Goal: Information Seeking & Learning: Learn about a topic

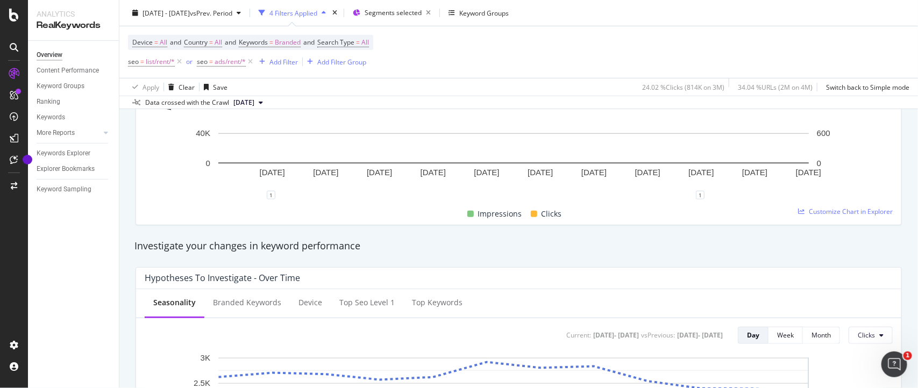
scroll to position [231, 0]
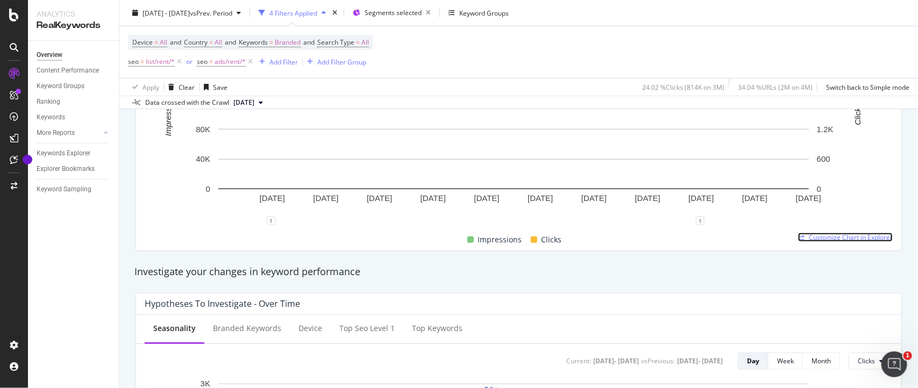
click at [835, 238] on span "Customize Chart in Explorer" at bounding box center [851, 237] width 84 height 9
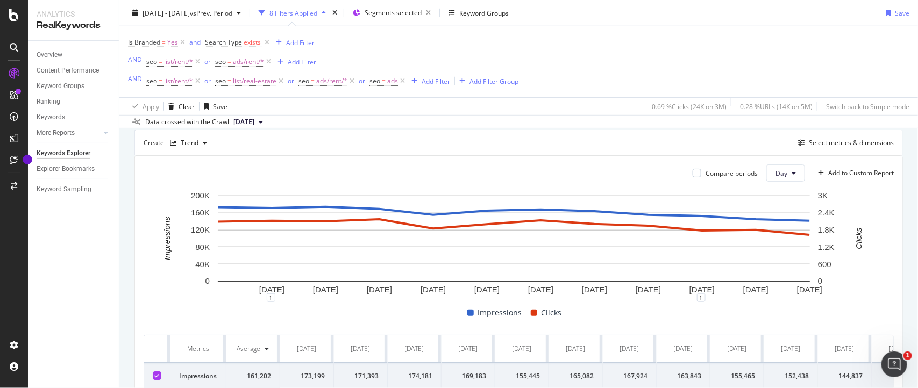
scroll to position [257, 0]
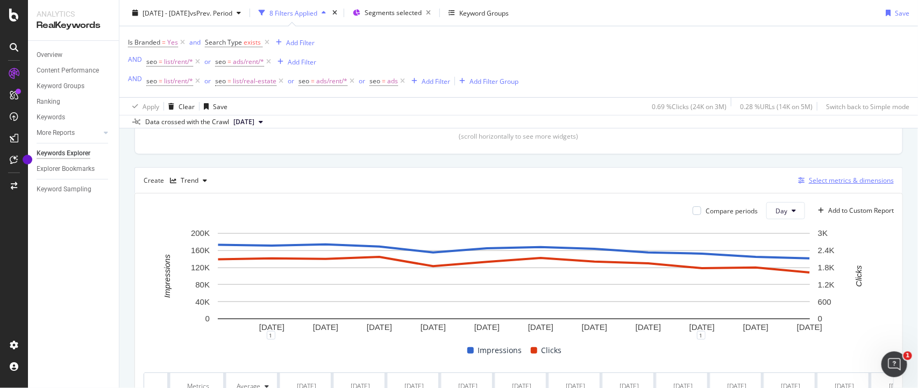
click at [832, 183] on div "Select metrics & dimensions" at bounding box center [851, 180] width 85 height 9
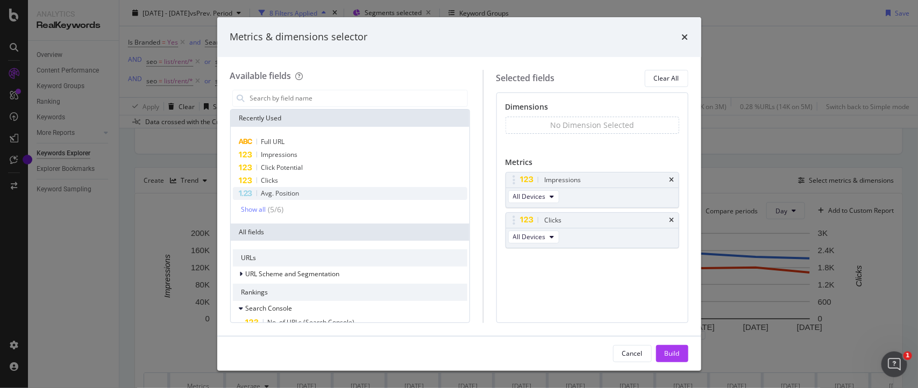
click at [264, 195] on span "Avg. Position" at bounding box center [280, 193] width 38 height 9
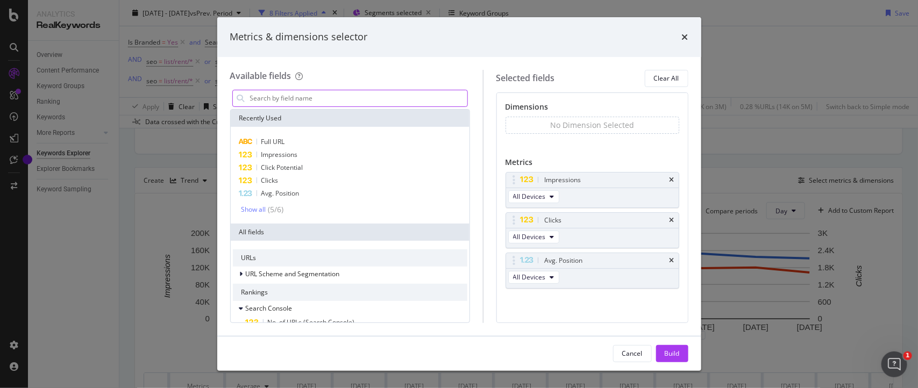
click at [273, 98] on input "modal" at bounding box center [358, 98] width 218 height 16
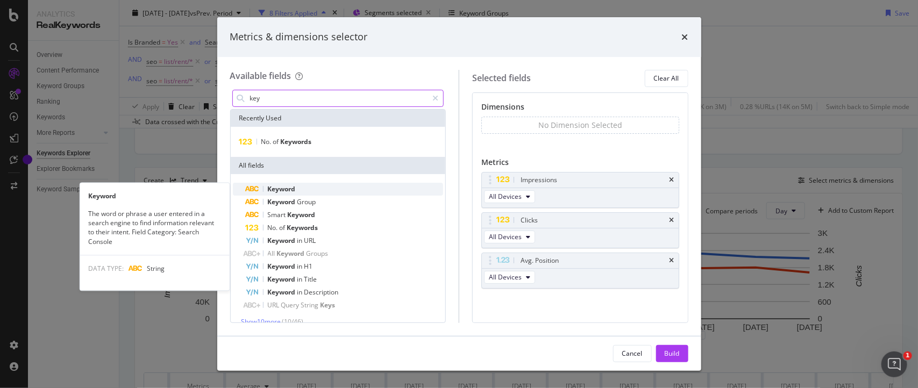
type input "key"
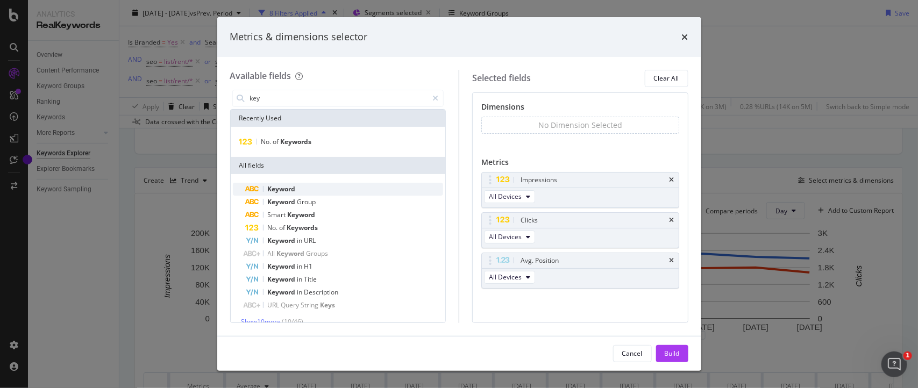
click at [274, 187] on span "Keyword" at bounding box center [282, 188] width 28 height 9
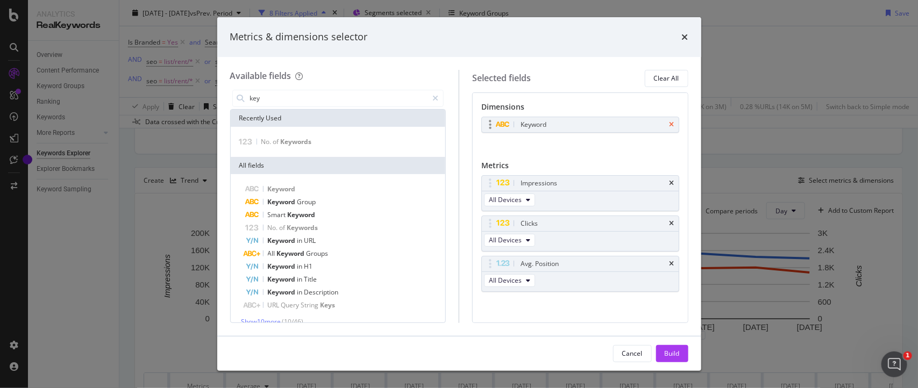
click at [670, 124] on icon "times" at bounding box center [672, 125] width 5 height 6
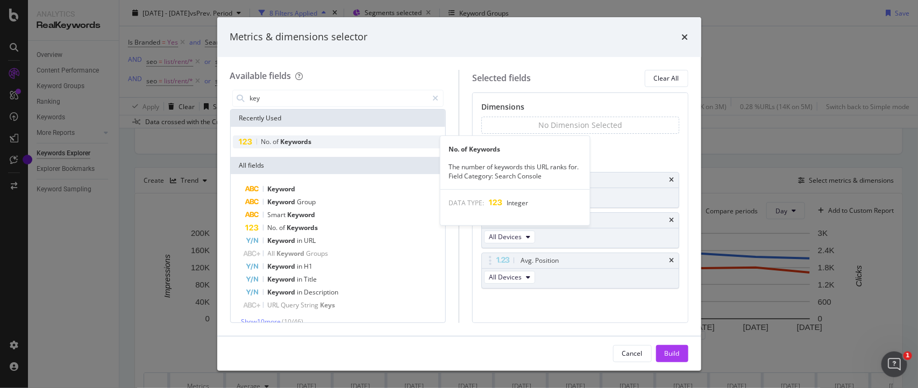
click at [313, 138] on div "No. of Keywords" at bounding box center [338, 142] width 211 height 13
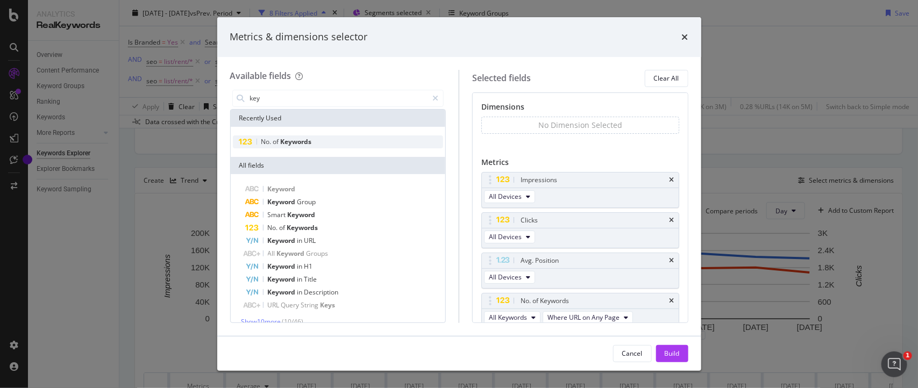
scroll to position [7, 0]
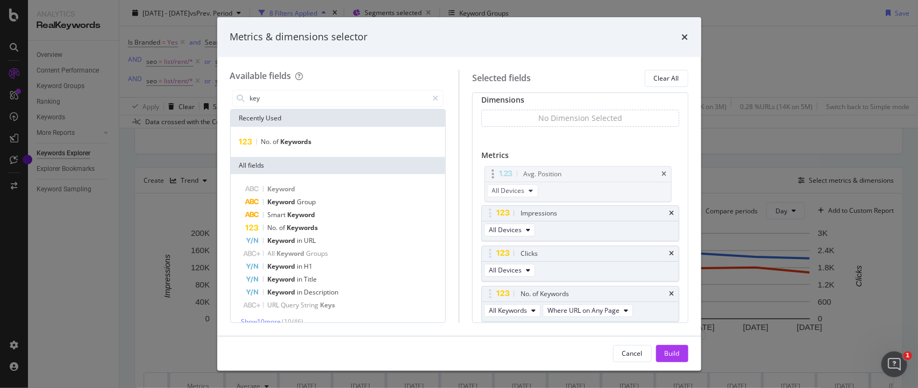
drag, startPoint x: 489, startPoint y: 254, endPoint x: 492, endPoint y: 173, distance: 80.7
click at [492, 173] on body "Analytics RealKeywords Overview Content Performance Keyword Groups Ranking Keyw…" at bounding box center [459, 194] width 918 height 388
drag, startPoint x: 492, startPoint y: 294, endPoint x: 489, endPoint y: 208, distance: 86.1
click at [489, 208] on body "Analytics RealKeywords Overview Content Performance Keyword Groups Ranking Keyw…" at bounding box center [459, 194] width 918 height 388
click at [666, 356] on div "Build" at bounding box center [672, 353] width 15 height 9
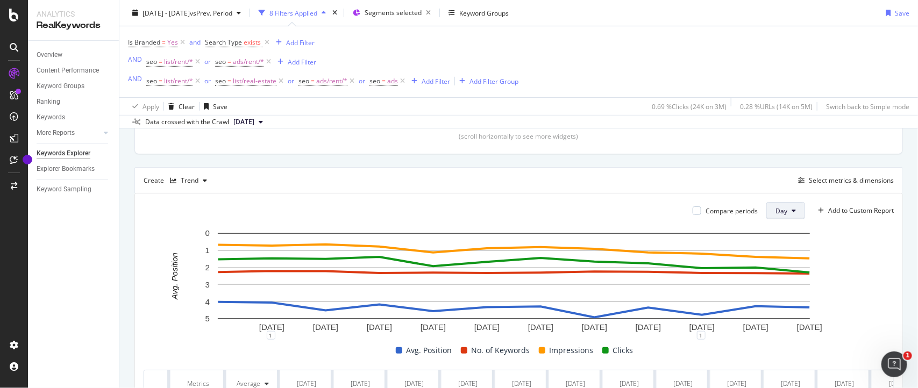
click at [776, 210] on span "Day" at bounding box center [782, 211] width 12 height 9
click at [770, 274] on span "Month" at bounding box center [774, 272] width 19 height 10
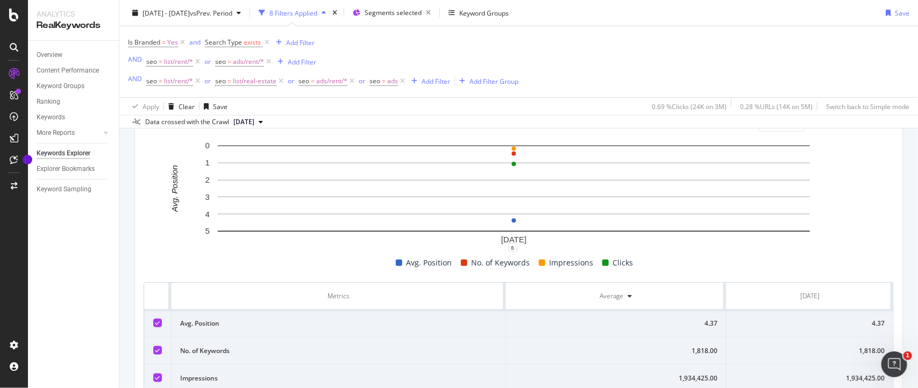
scroll to position [425, 0]
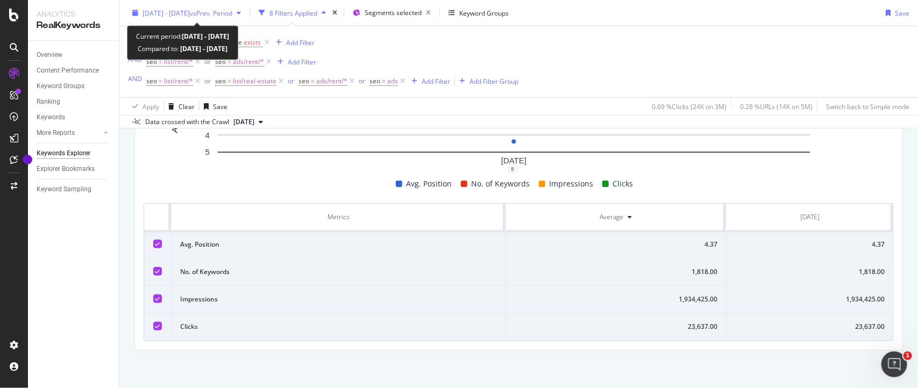
click at [219, 16] on span "vs Prev. Period" at bounding box center [211, 12] width 42 height 9
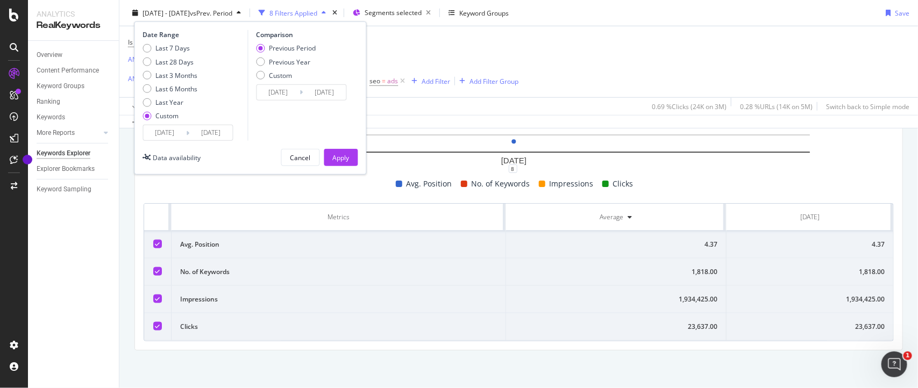
click at [229, 131] on input "2024/07/12" at bounding box center [211, 132] width 43 height 15
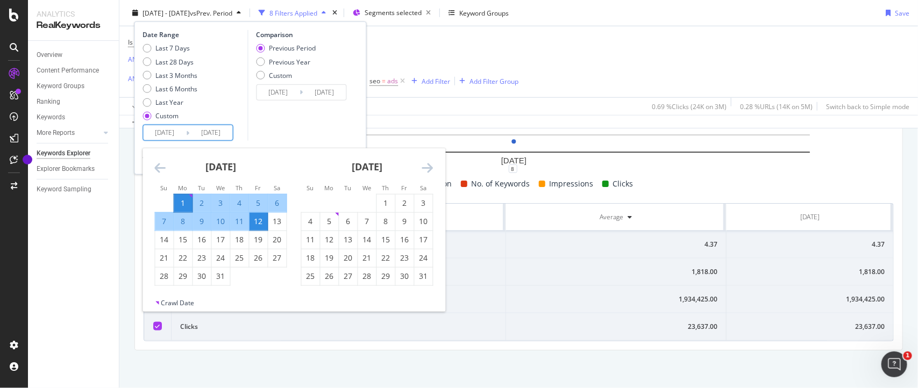
click at [180, 198] on div "1" at bounding box center [183, 203] width 18 height 11
type input "2024/07/01"
type input "2024/06/30"
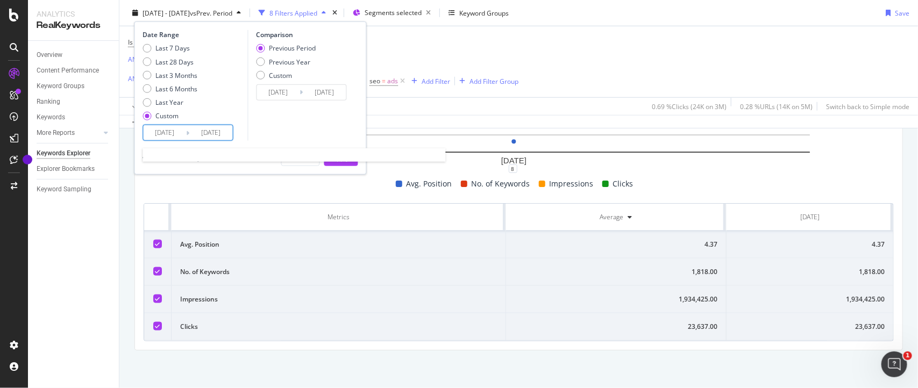
click at [178, 132] on input "2024/07/01" at bounding box center [165, 132] width 43 height 15
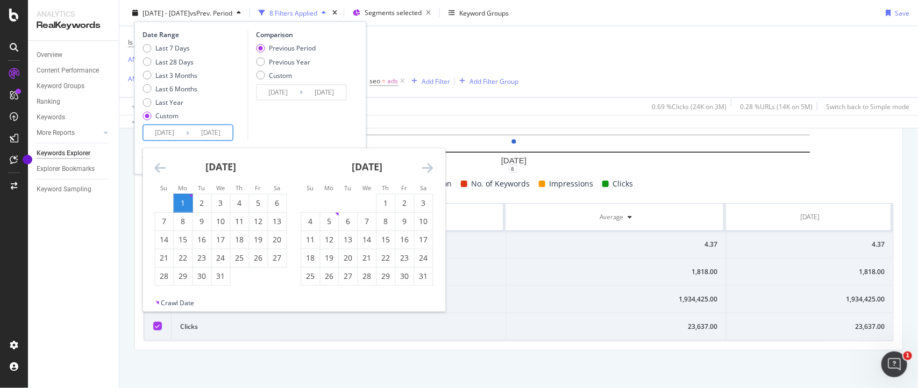
click at [187, 207] on div "1" at bounding box center [183, 203] width 18 height 11
click at [434, 167] on div "August 2024 1 2 3 4 5 6 7 8 9 10 11 12 13 14 15 16 17 18 19 20 21 22 23 24 25 2…" at bounding box center [367, 217] width 146 height 138
click at [431, 167] on icon "Move forward to switch to the next month." at bounding box center [427, 167] width 11 height 13
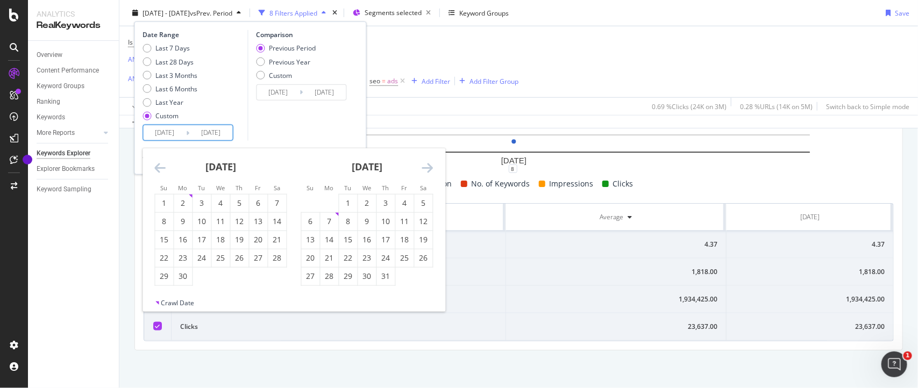
click at [431, 167] on icon "Move forward to switch to the next month." at bounding box center [427, 167] width 11 height 13
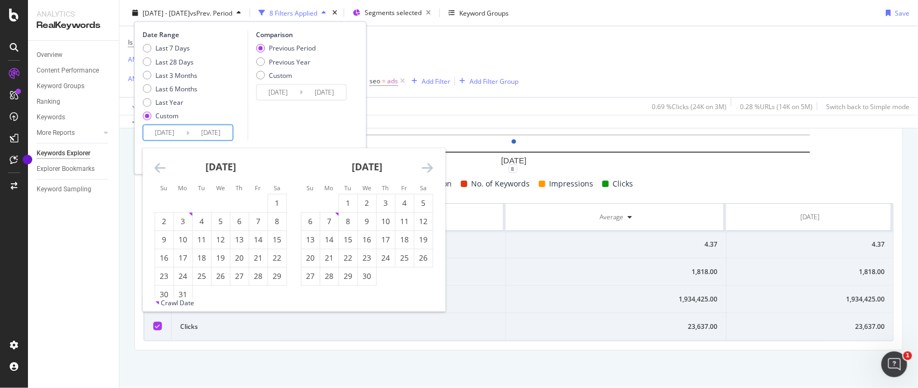
click at [431, 167] on icon "Move forward to switch to the next month." at bounding box center [427, 167] width 11 height 13
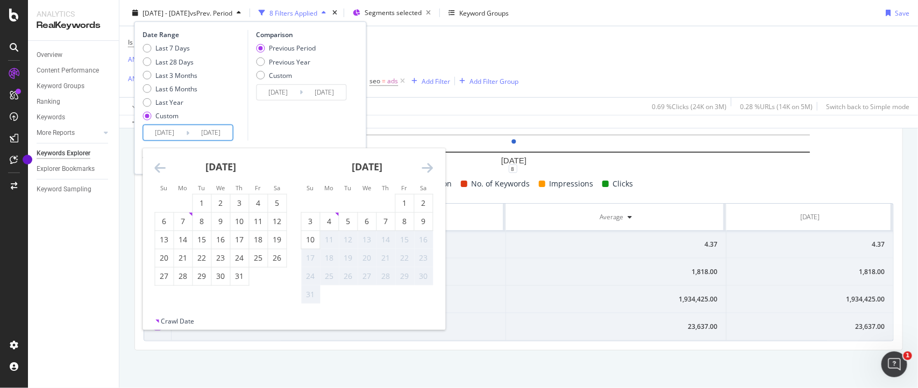
click at [431, 167] on icon "Move forward to switch to the next month." at bounding box center [427, 167] width 11 height 13
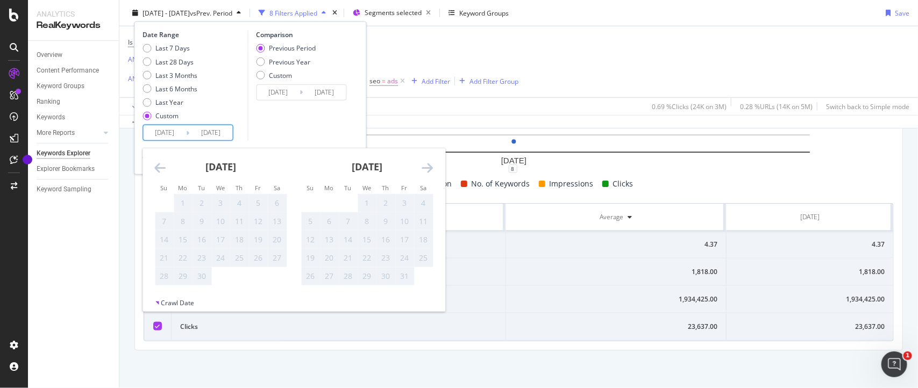
click at [155, 169] on icon "Move backward to switch to the previous month." at bounding box center [160, 167] width 11 height 13
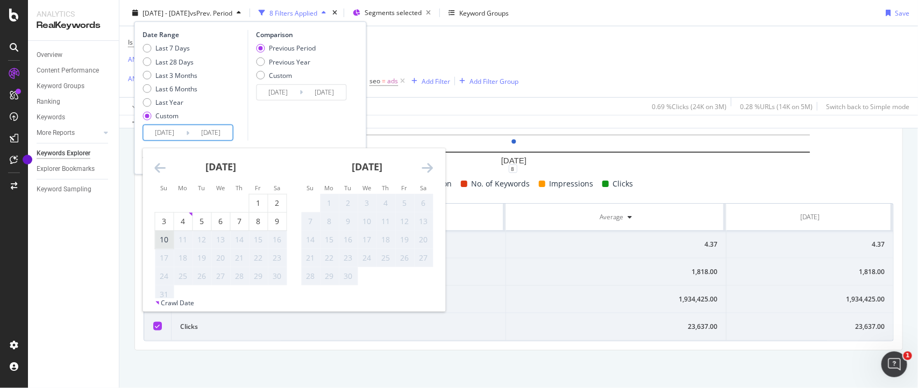
click at [162, 236] on div "10" at bounding box center [164, 240] width 18 height 11
type input "2025/08/10"
type input "2023/05/22"
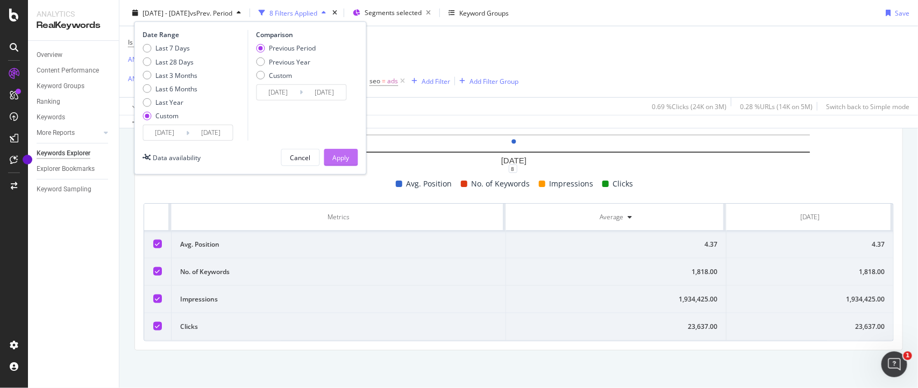
click at [346, 160] on div "Apply" at bounding box center [341, 157] width 17 height 9
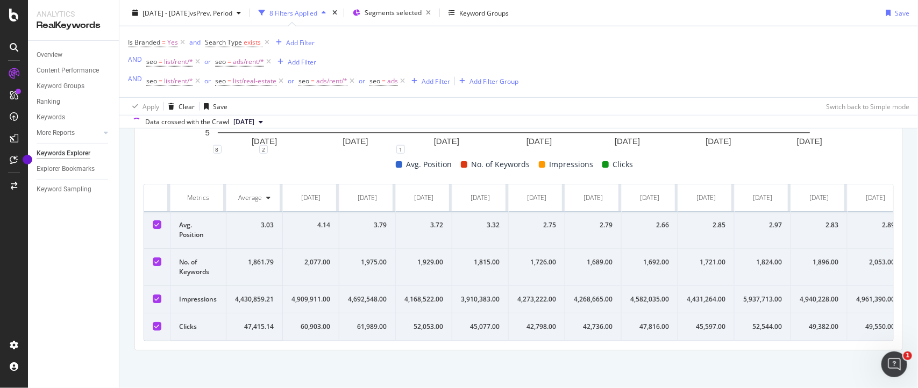
click at [237, 122] on span "[DATE]" at bounding box center [243, 122] width 21 height 10
click at [635, 62] on div "Is Branded = Yes and Search Type exists Add Filter AND seo = list/rent/* or seo…" at bounding box center [519, 61] width 782 height 71
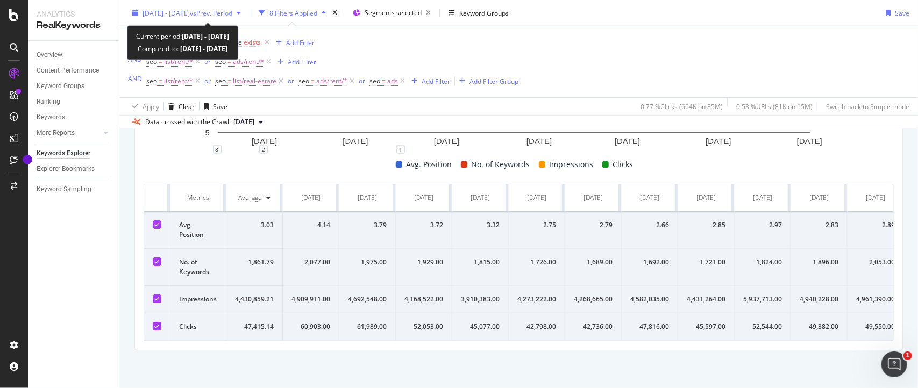
click at [190, 12] on span "2024 Jul. 1st - 2025 Aug. 10th" at bounding box center [166, 12] width 47 height 9
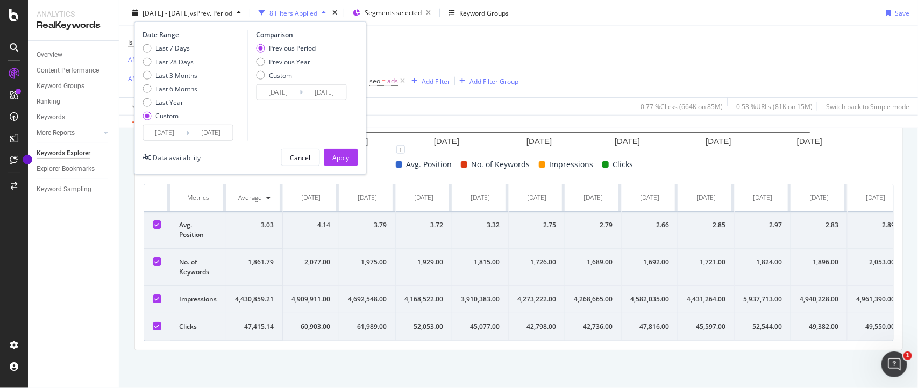
click at [180, 128] on input "2024/07/01" at bounding box center [165, 132] width 43 height 15
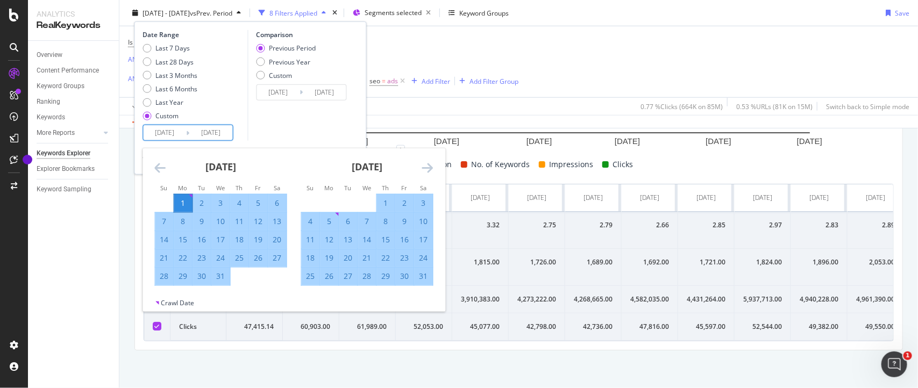
click at [165, 170] on icon "Move backward to switch to the previous month." at bounding box center [160, 167] width 11 height 13
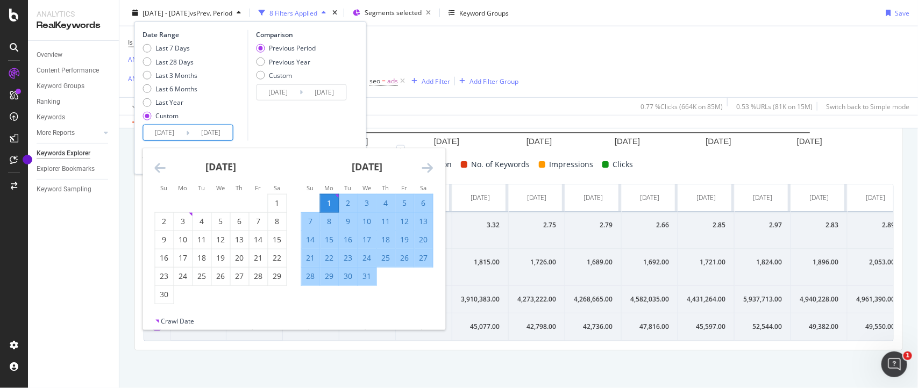
click at [165, 170] on icon "Move backward to switch to the previous month." at bounding box center [160, 167] width 11 height 13
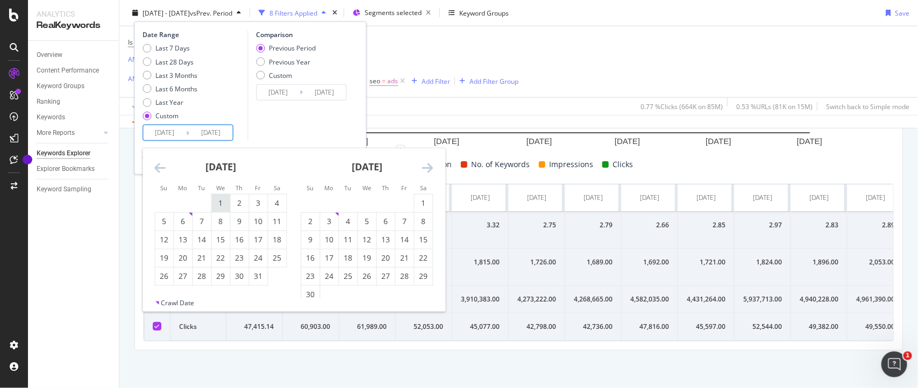
click at [221, 208] on div "1" at bounding box center [221, 203] width 18 height 11
type input "2024/05/01"
type input "2023/01/20"
type input "2024/04/30"
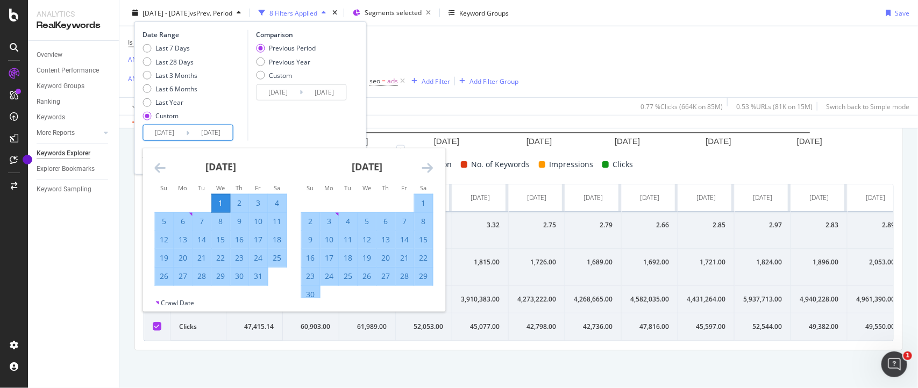
click at [340, 118] on div "Comparison Previous Period Previous Year Custom 2023/01/20 Navigate forward to …" at bounding box center [298, 85] width 102 height 111
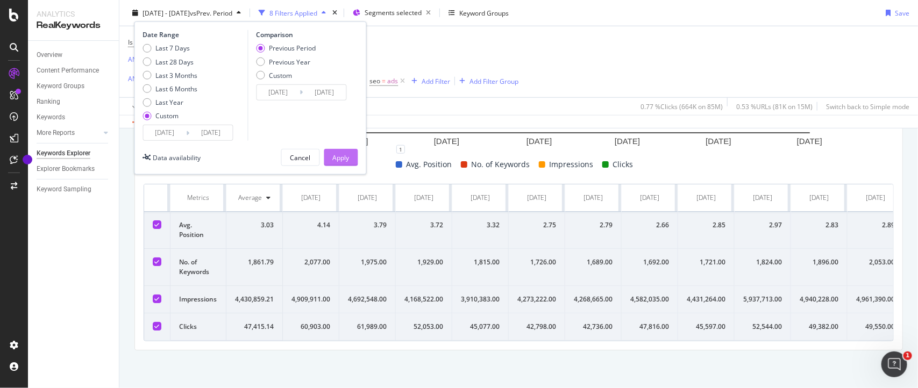
click at [338, 154] on div "Apply" at bounding box center [341, 157] width 17 height 9
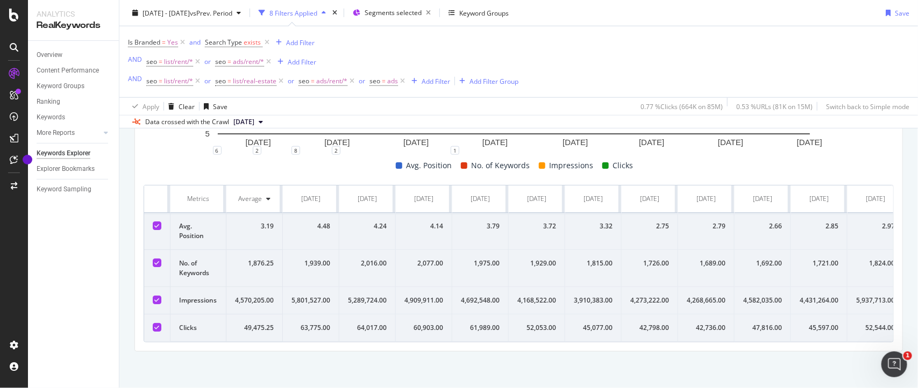
scroll to position [455, 0]
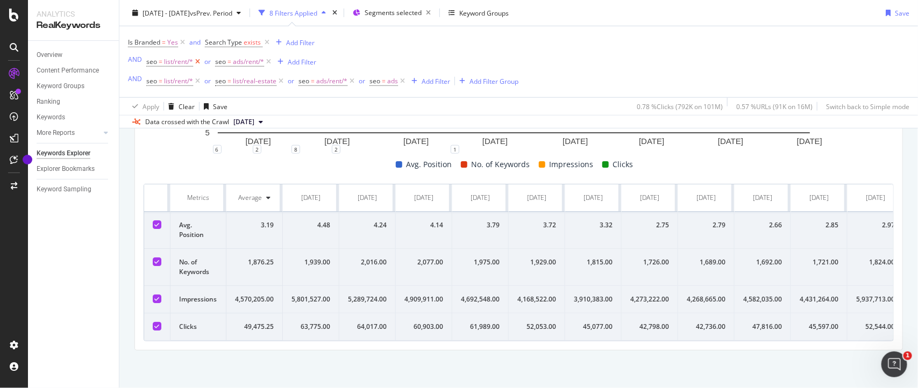
click at [197, 60] on icon at bounding box center [197, 61] width 9 height 11
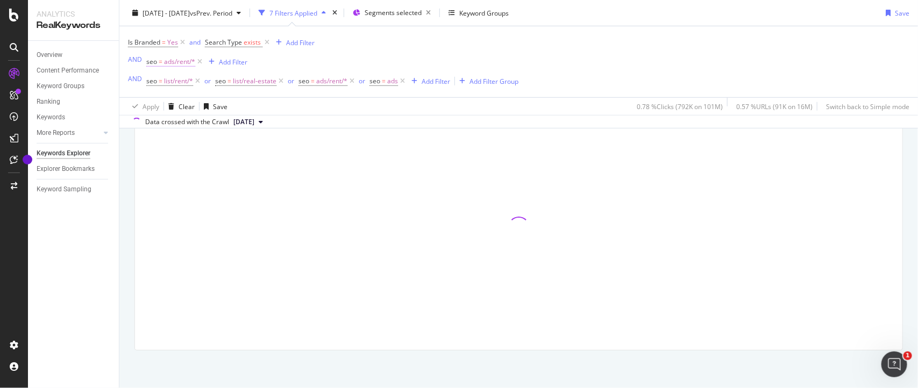
scroll to position [372, 0]
click at [198, 63] on icon at bounding box center [199, 61] width 9 height 11
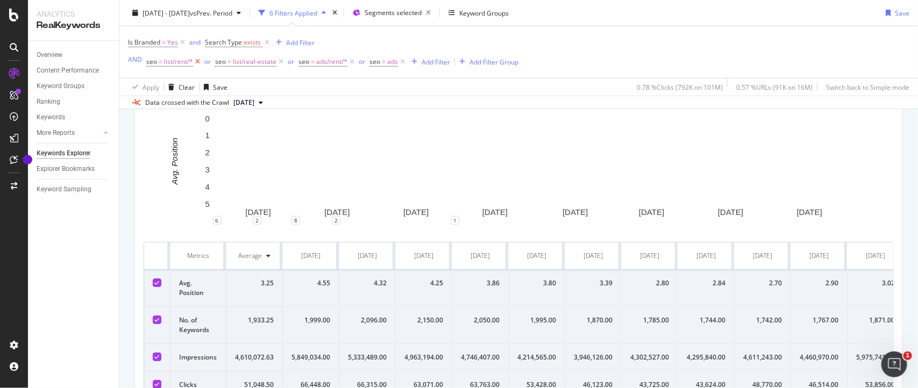
scroll to position [435, 0]
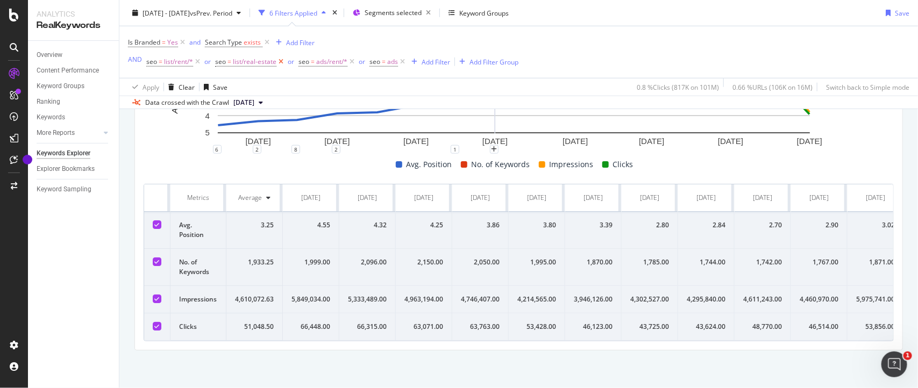
click at [280, 63] on icon at bounding box center [280, 61] width 9 height 11
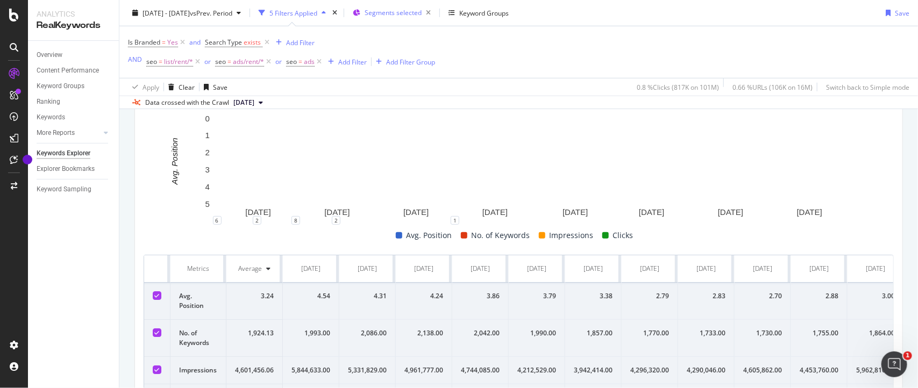
scroll to position [435, 0]
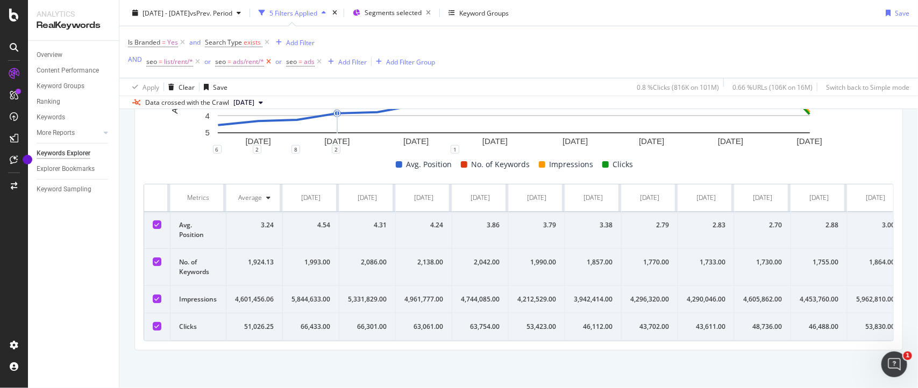
click at [269, 58] on icon at bounding box center [268, 61] width 9 height 11
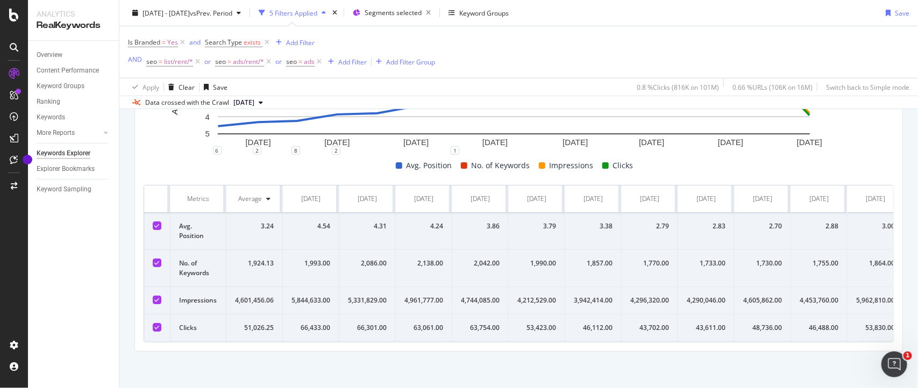
scroll to position [435, 0]
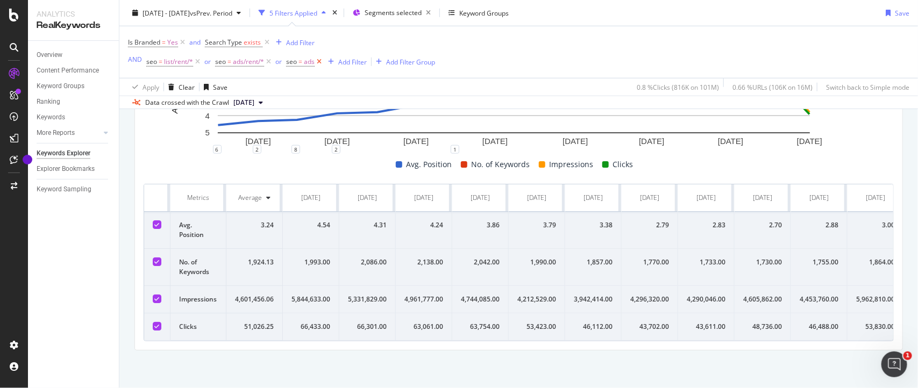
click at [320, 62] on icon at bounding box center [319, 61] width 9 height 11
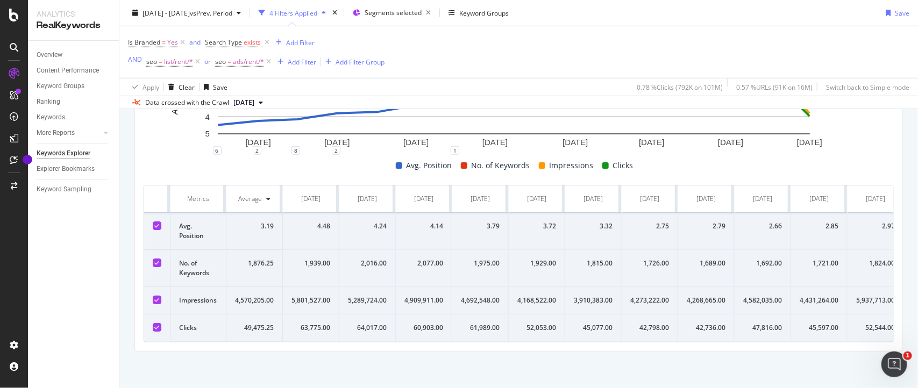
click at [246, 101] on span "[DATE]" at bounding box center [243, 103] width 21 height 10
click at [281, 148] on div "2024 Jul. 1st 5.8M URLs" at bounding box center [266, 146] width 69 height 10
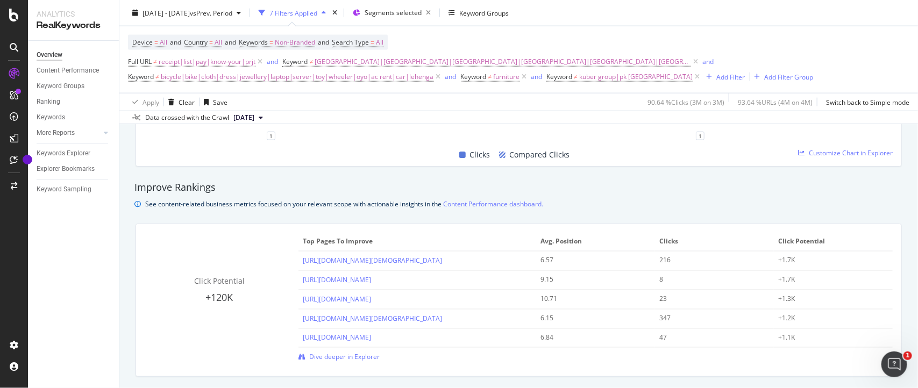
scroll to position [652, 0]
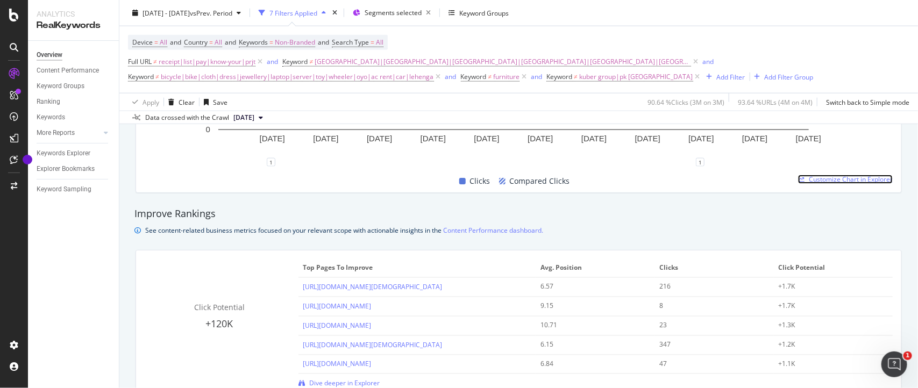
click at [828, 183] on span "Customize Chart in Explorer" at bounding box center [851, 179] width 84 height 9
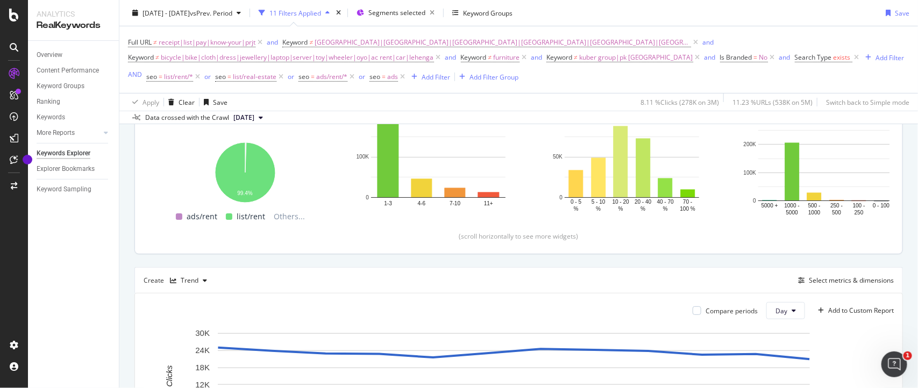
scroll to position [143, 0]
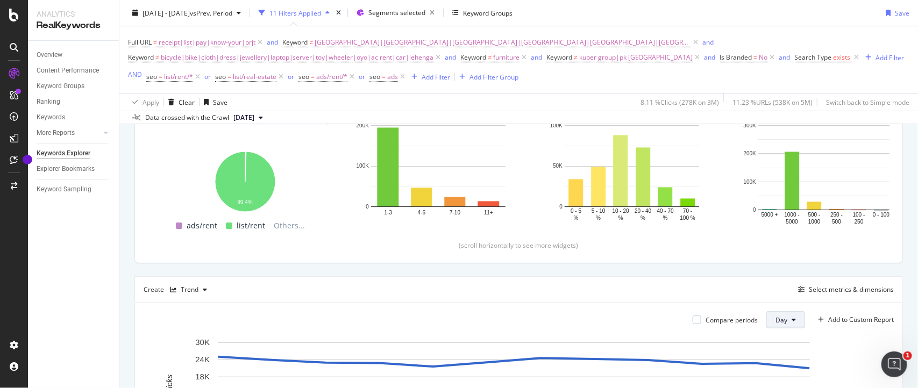
click at [776, 324] on span "Day" at bounding box center [782, 320] width 12 height 9
click at [775, 299] on span "Month" at bounding box center [774, 300] width 19 height 10
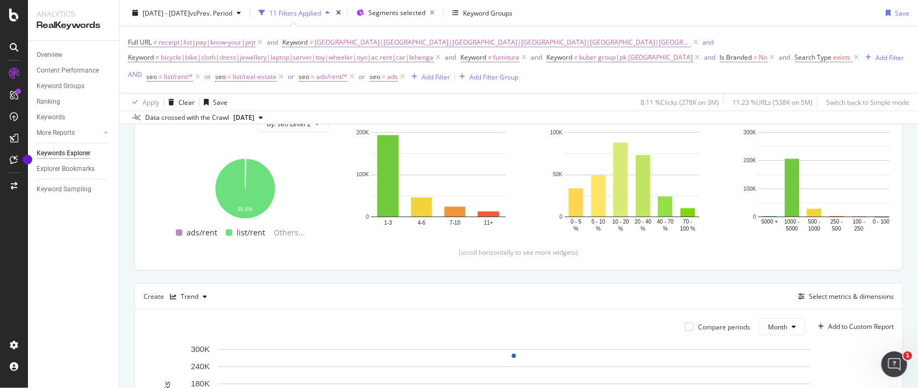
scroll to position [132, 0]
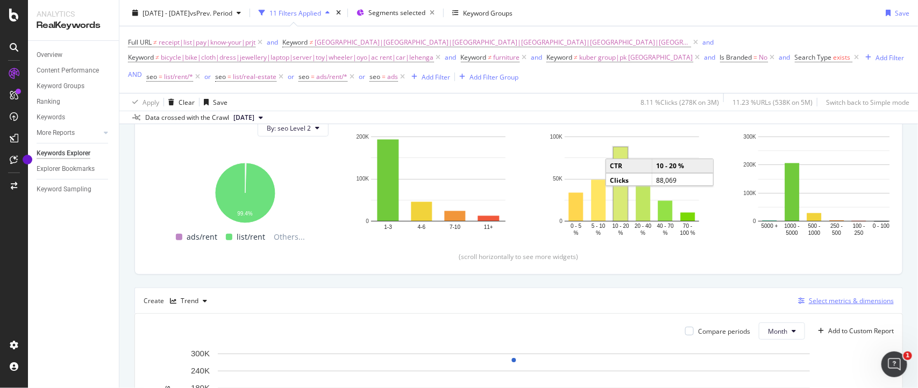
click at [809, 306] on div "Select metrics & dimensions" at bounding box center [851, 300] width 85 height 9
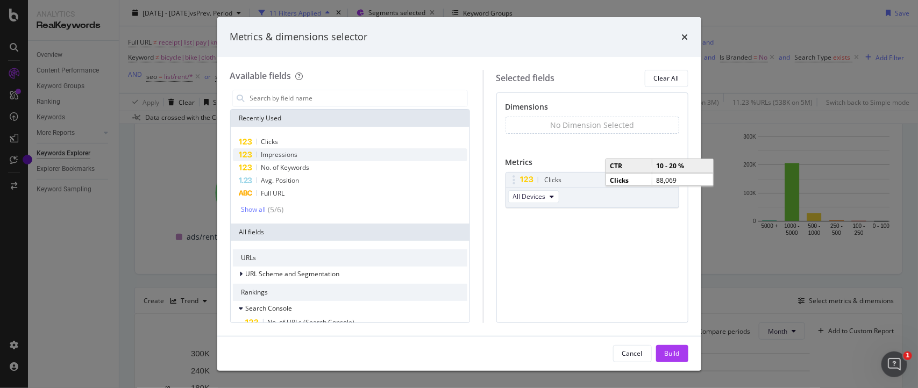
click at [334, 152] on div "Impressions" at bounding box center [350, 154] width 235 height 13
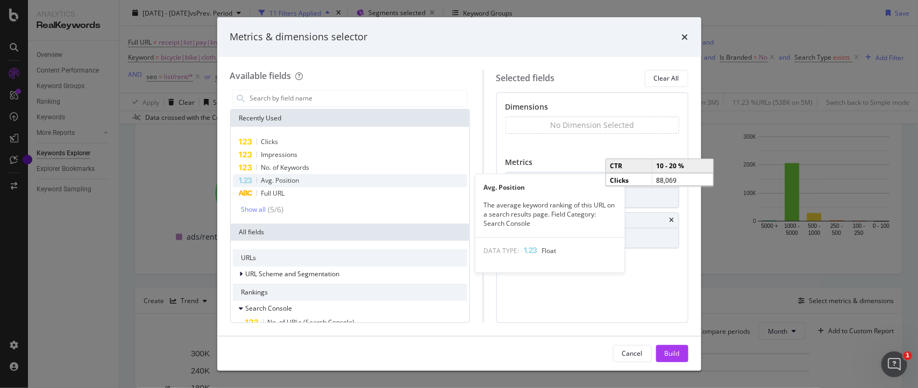
click at [301, 179] on div "Avg. Position" at bounding box center [350, 180] width 235 height 13
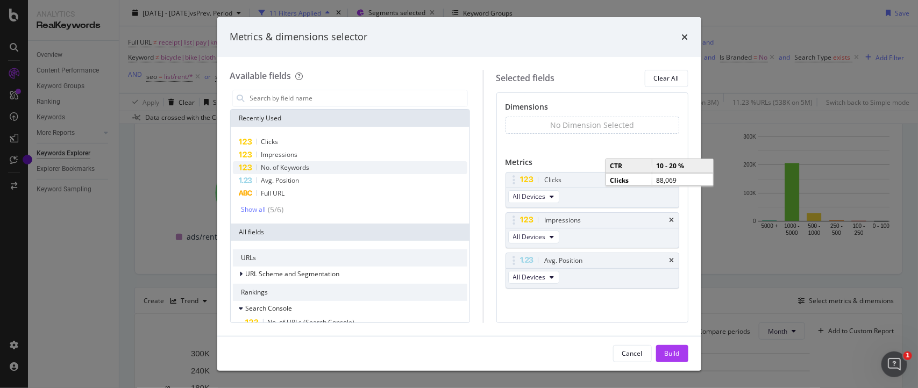
click at [301, 171] on span "No. of Keywords" at bounding box center [285, 167] width 48 height 9
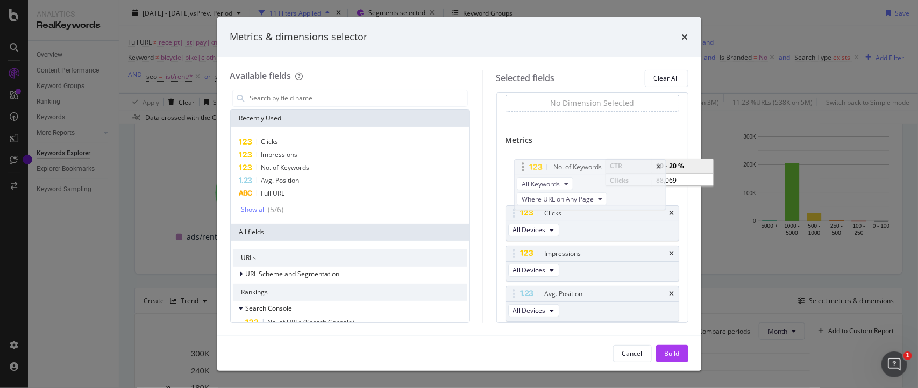
drag, startPoint x: 525, startPoint y: 277, endPoint x: 522, endPoint y: 164, distance: 113.0
click at [522, 164] on body "Analytics RealKeywords Overview Content Performance Keyword Groups Ranking Keyw…" at bounding box center [459, 194] width 918 height 388
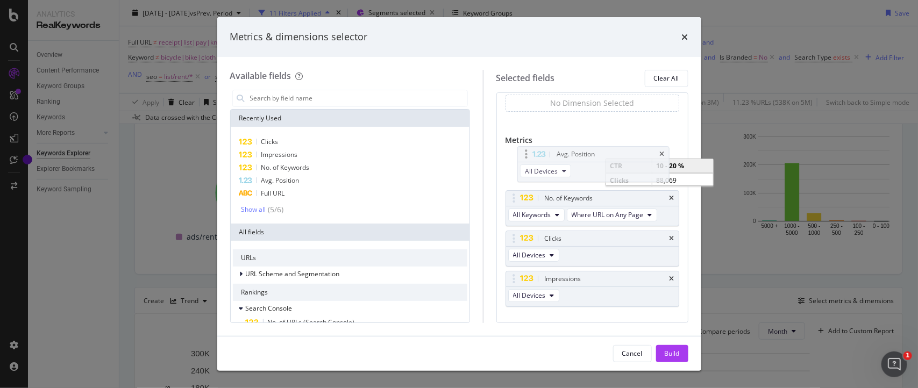
drag, startPoint x: 528, startPoint y: 292, endPoint x: 529, endPoint y: 151, distance: 140.9
click at [529, 151] on body "Analytics RealKeywords Overview Content Performance Keyword Groups Ranking Keyw…" at bounding box center [459, 194] width 918 height 388
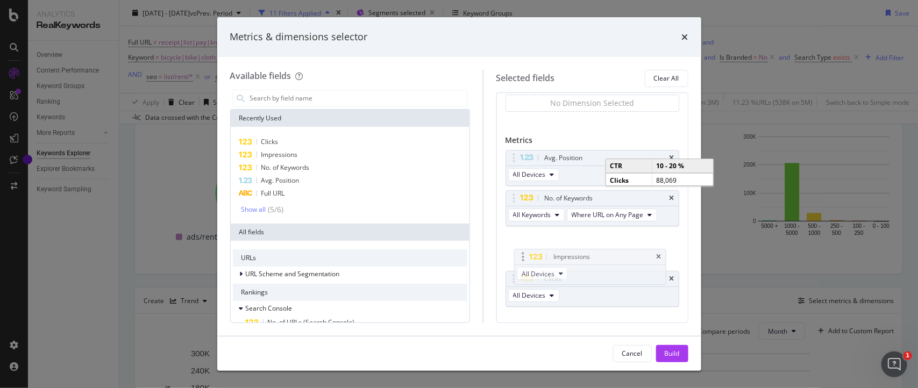
drag, startPoint x: 527, startPoint y: 294, endPoint x: 524, endPoint y: 257, distance: 37.2
click at [524, 257] on body "Analytics RealKeywords Overview Content Performance Keyword Groups Ranking Keyw…" at bounding box center [459, 194] width 918 height 388
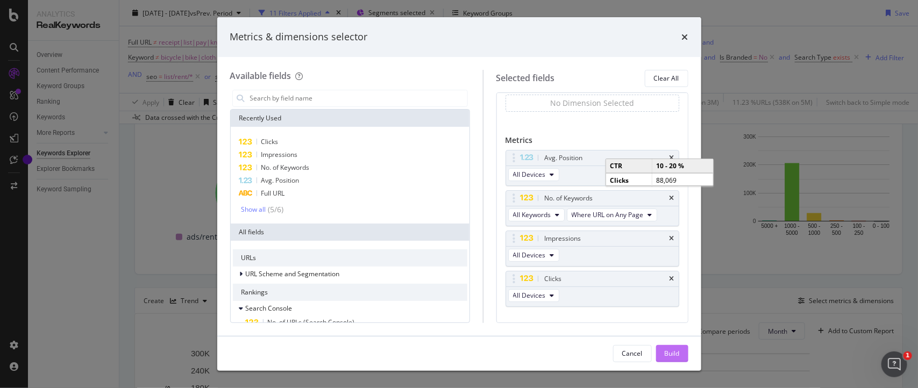
click at [671, 358] on div "Build" at bounding box center [672, 353] width 15 height 9
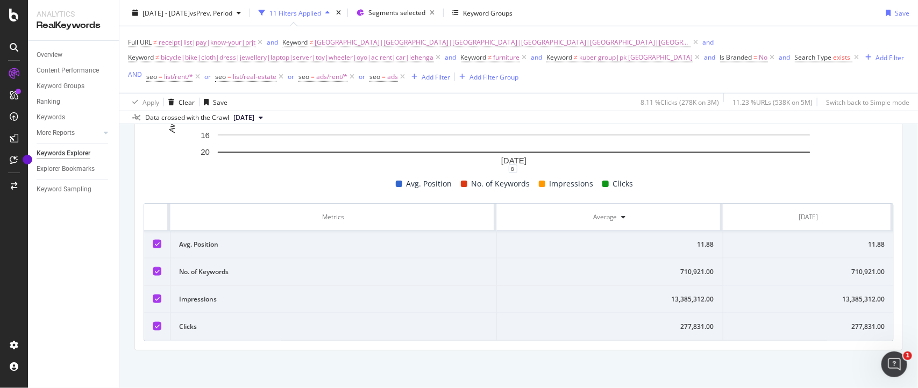
scroll to position [0, 3]
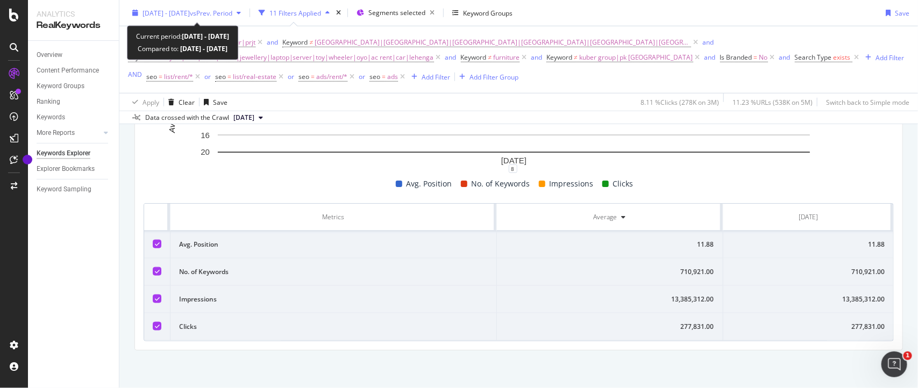
click at [167, 12] on span "2024 Jul. 1st - Jul. 12th" at bounding box center [166, 12] width 47 height 9
click at [211, 12] on span "vs Prev. Period" at bounding box center [211, 12] width 42 height 9
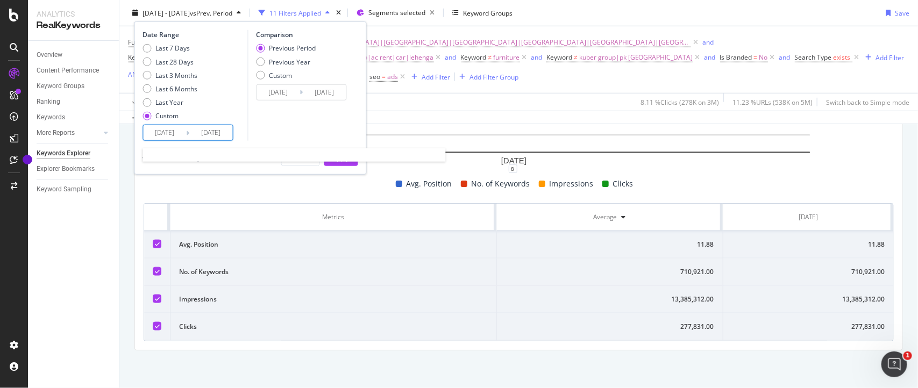
click at [181, 131] on input "2024/07/01" at bounding box center [165, 132] width 43 height 15
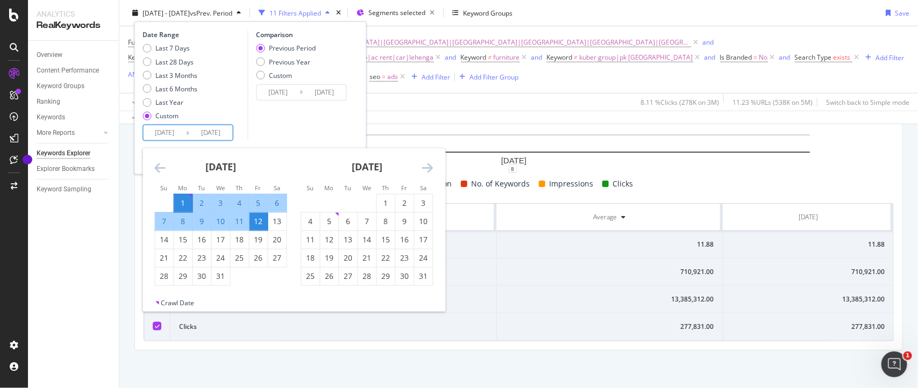
click at [157, 168] on icon "Move backward to switch to the previous month." at bounding box center [160, 167] width 11 height 13
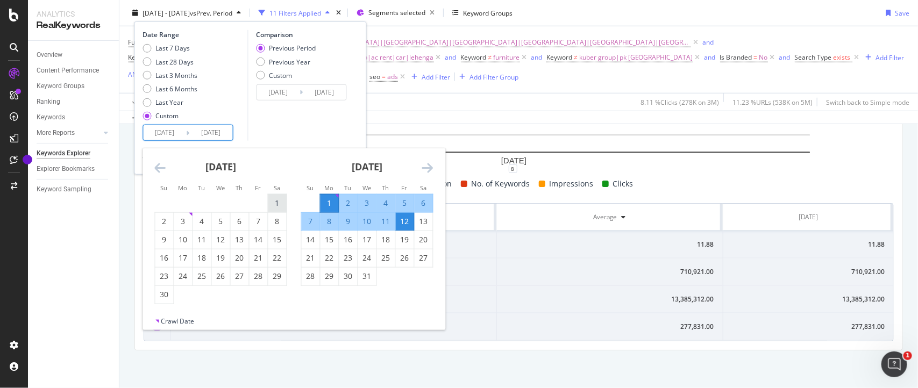
click at [271, 203] on div "1" at bounding box center [277, 203] width 18 height 11
type input "2024/06/01"
type input "2024/04/20"
type input "2024/05/31"
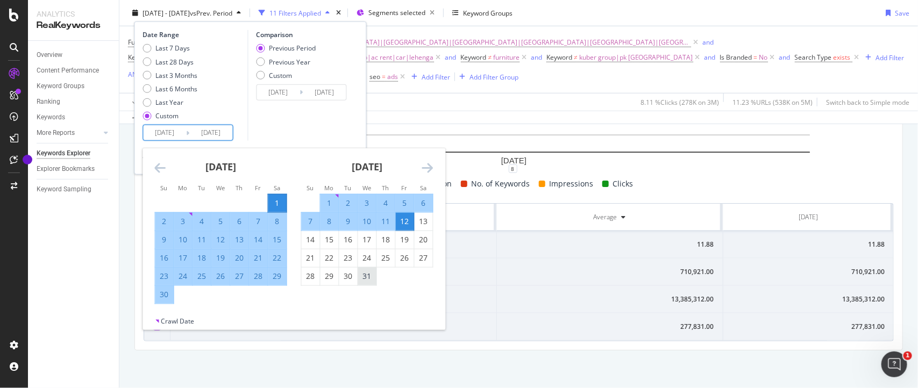
click at [364, 280] on div "31" at bounding box center [367, 276] width 18 height 11
type input "2024/07/31"
type input "2024/04/01"
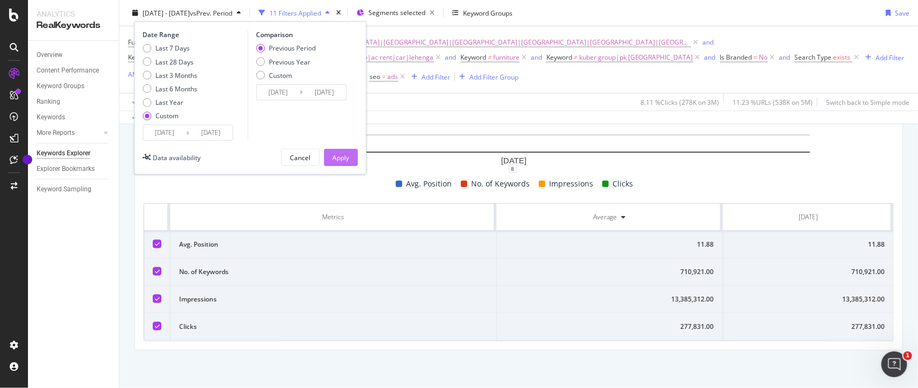
click at [339, 158] on div "Apply" at bounding box center [341, 157] width 17 height 9
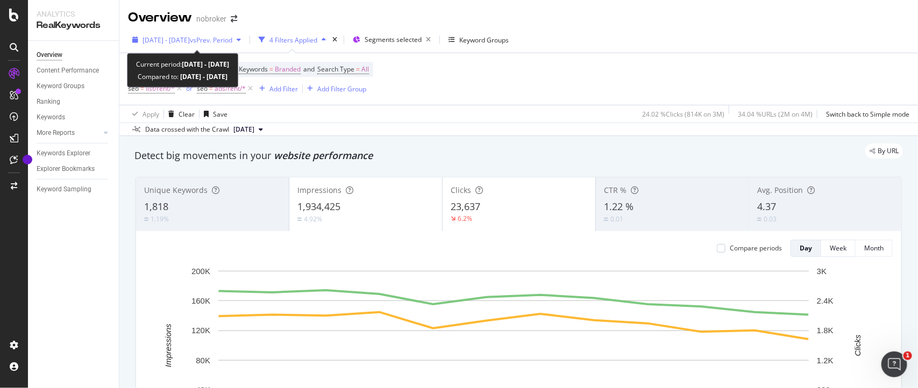
click at [190, 37] on span "[DATE] - [DATE]" at bounding box center [166, 40] width 47 height 9
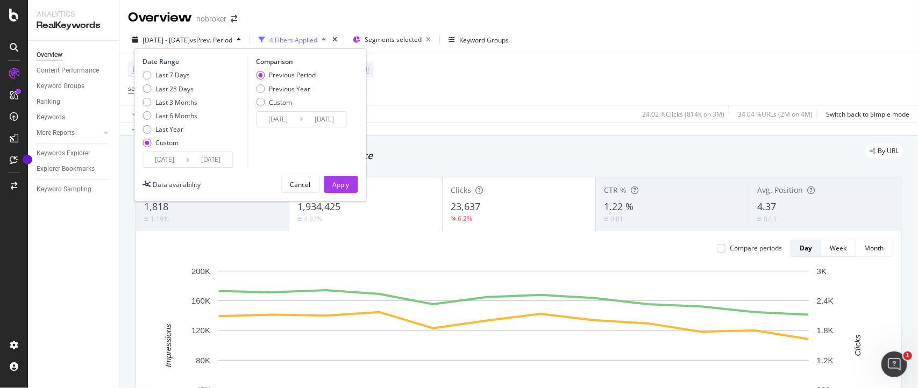
click at [229, 160] on input "[DATE]" at bounding box center [211, 159] width 43 height 15
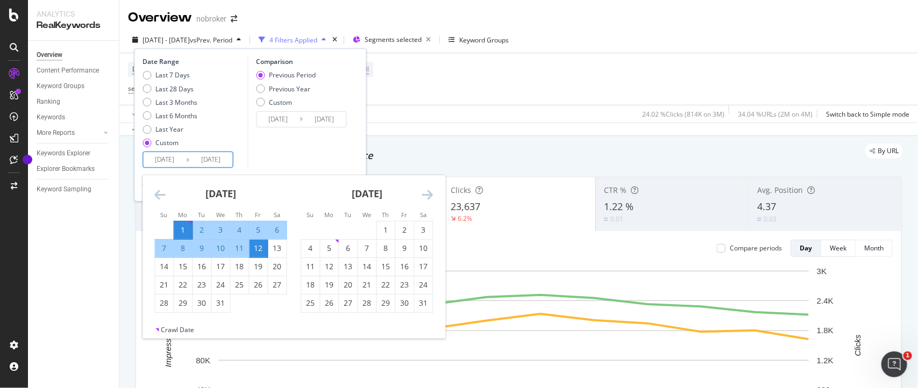
click at [159, 190] on icon "Move backward to switch to the previous month." at bounding box center [160, 194] width 11 height 13
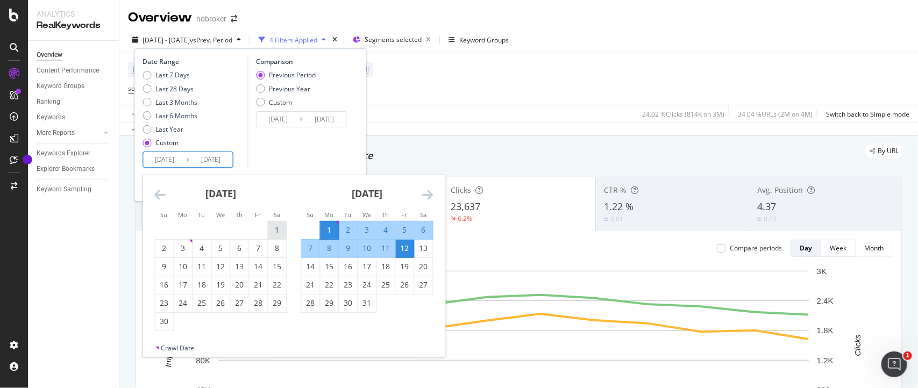
click at [272, 227] on div "1" at bounding box center [277, 230] width 18 height 11
type input "[DATE]"
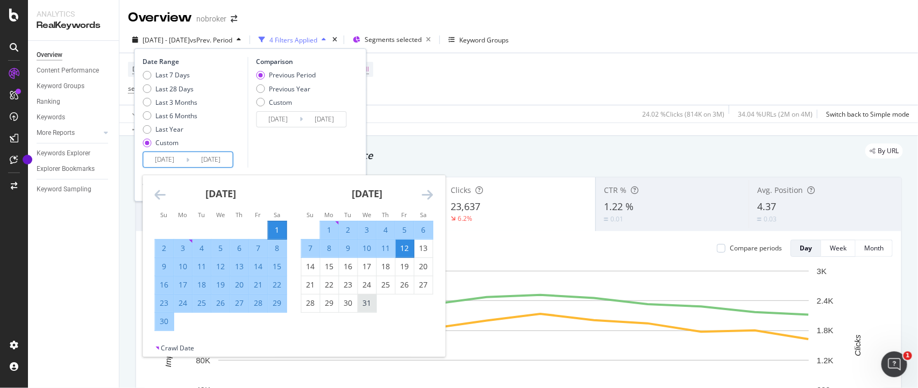
click at [367, 308] on div "31" at bounding box center [367, 303] width 18 height 11
type input "[DATE]"
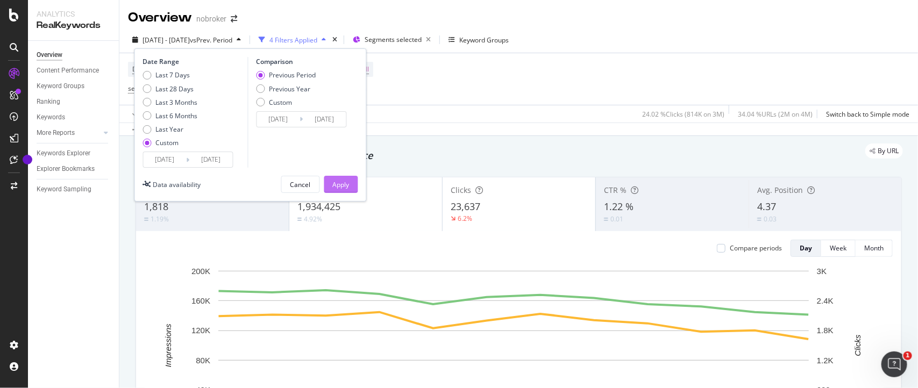
click at [339, 182] on div "Apply" at bounding box center [341, 184] width 17 height 9
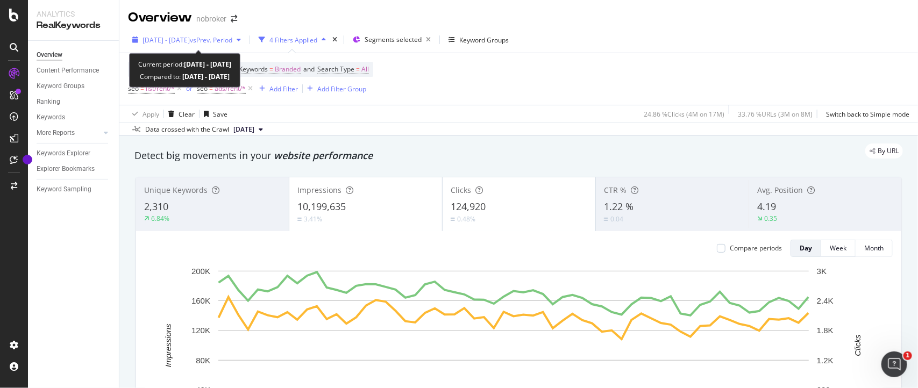
click at [223, 41] on span "vs Prev. Period" at bounding box center [211, 40] width 42 height 9
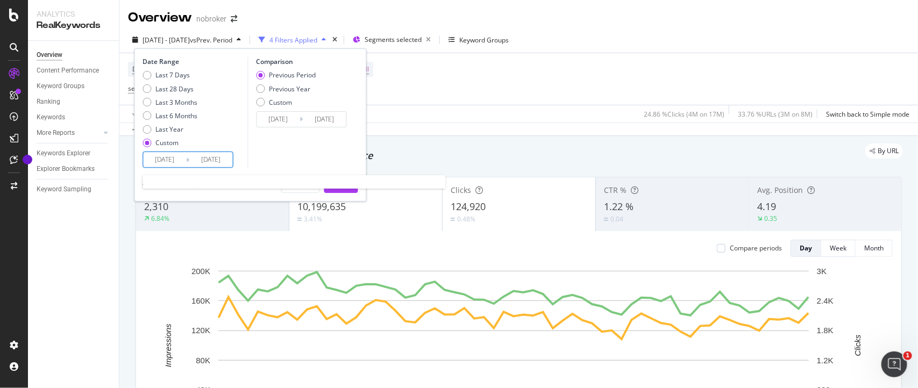
click at [180, 154] on input "[DATE]" at bounding box center [165, 159] width 43 height 15
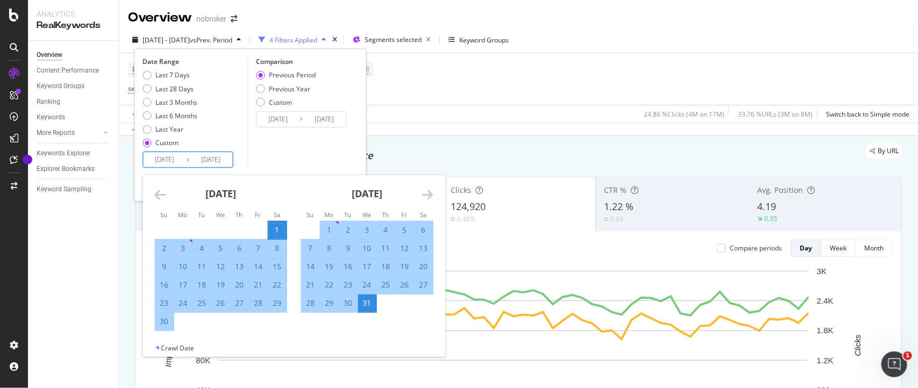
click at [165, 322] on div "30" at bounding box center [164, 321] width 18 height 11
type input "[DATE]"
type input "2024/05/29"
type input "2024/06/29"
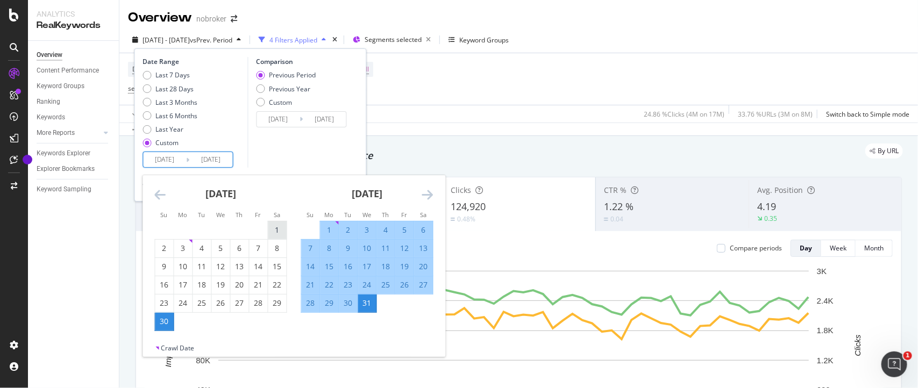
click at [274, 230] on div "1" at bounding box center [277, 230] width 18 height 11
type input "2024/06/01"
type input "2024/04/01"
type input "2024/05/31"
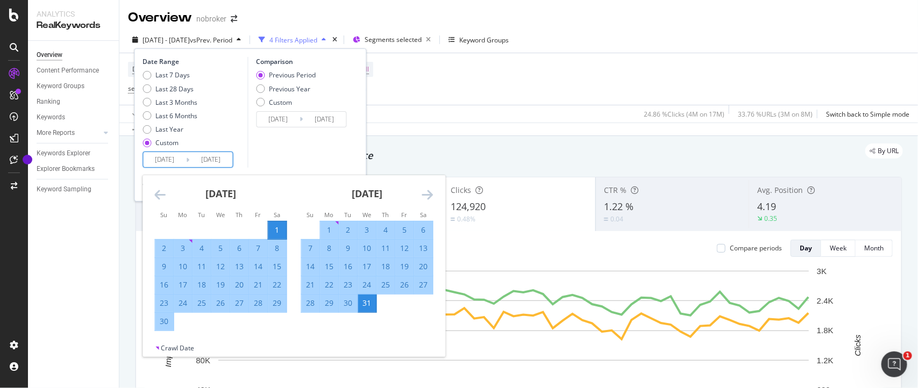
click at [163, 323] on div "30" at bounding box center [164, 321] width 18 height 11
type input "2024/06/30"
type input "2024/05/02"
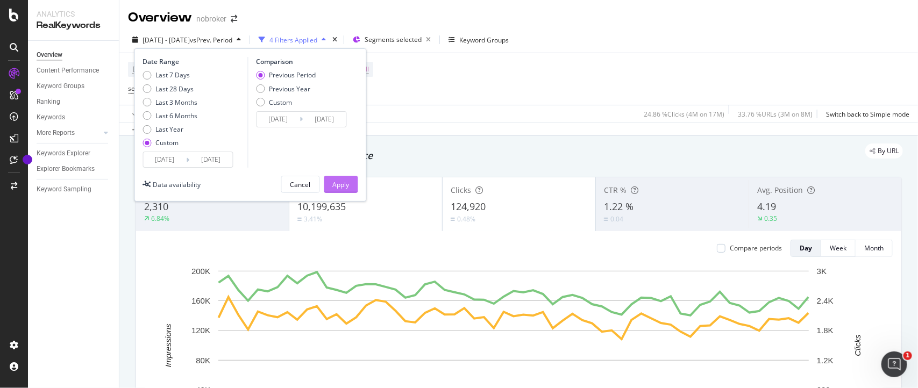
click at [331, 187] on button "Apply" at bounding box center [341, 184] width 34 height 17
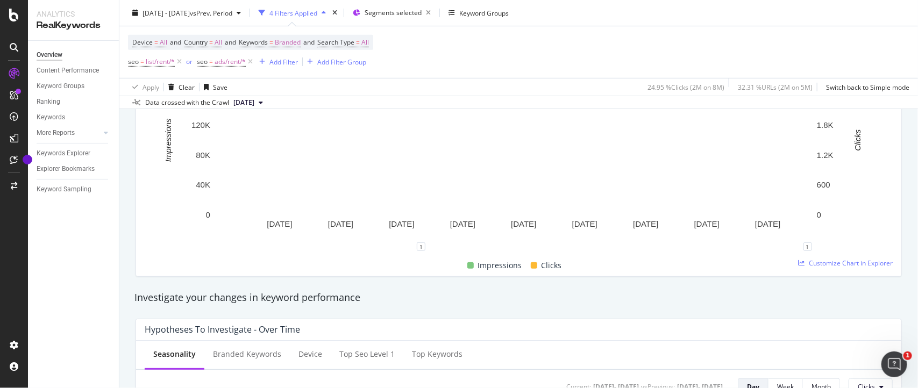
scroll to position [208, 0]
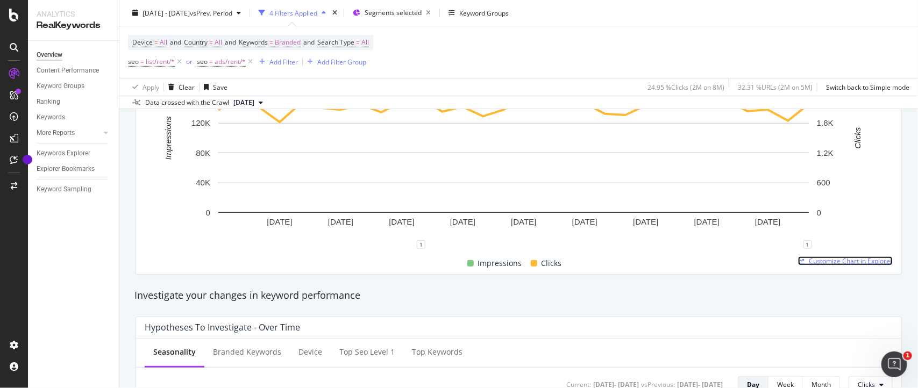
click at [837, 260] on span "Customize Chart in Explorer" at bounding box center [851, 261] width 84 height 9
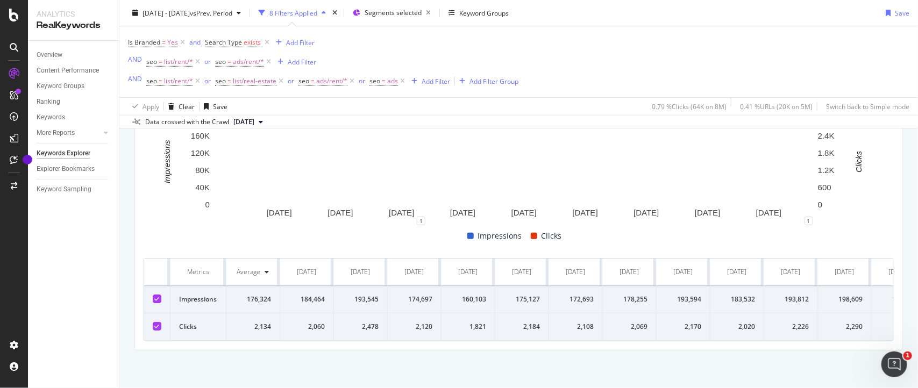
scroll to position [377, 0]
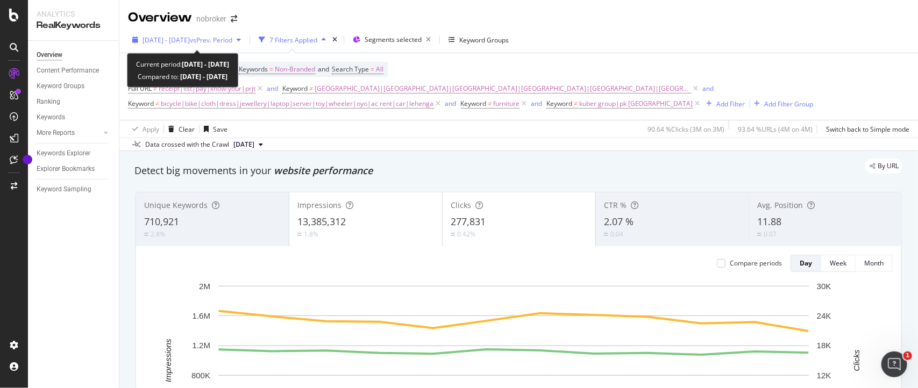
click at [190, 40] on span "[DATE] - [DATE]" at bounding box center [166, 40] width 47 height 9
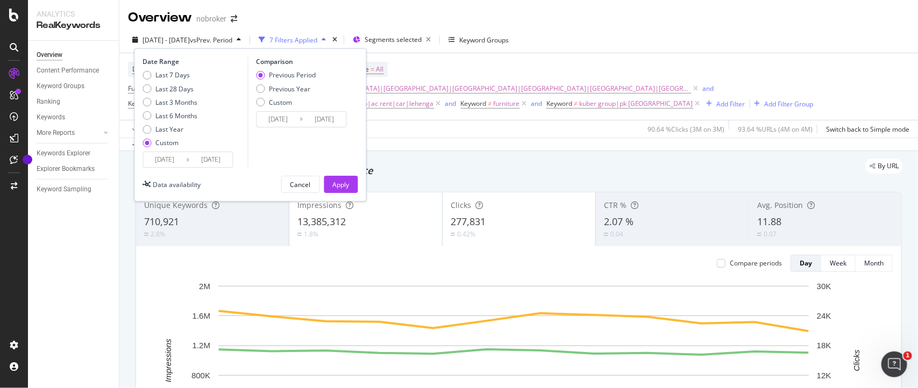
click at [226, 160] on input "[DATE]" at bounding box center [211, 159] width 43 height 15
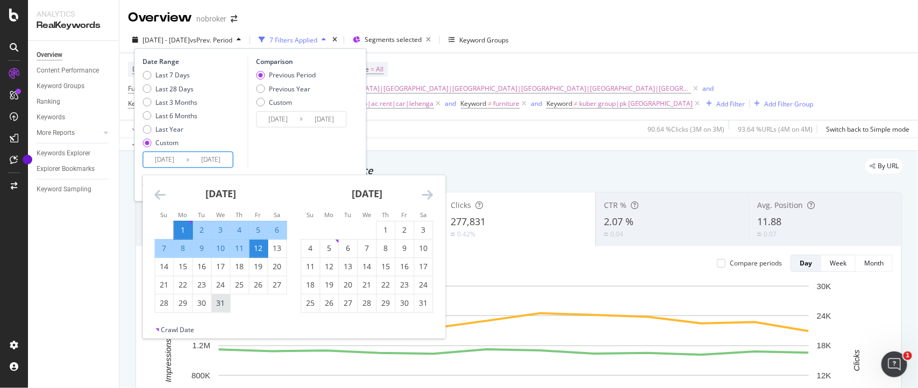
click at [223, 303] on div "31" at bounding box center [221, 303] width 18 height 11
type input "[DATE]"
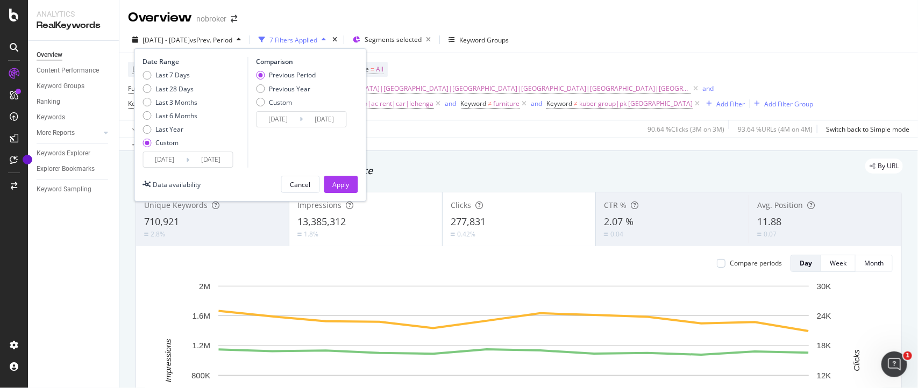
click at [218, 162] on input "[DATE]" at bounding box center [211, 159] width 43 height 15
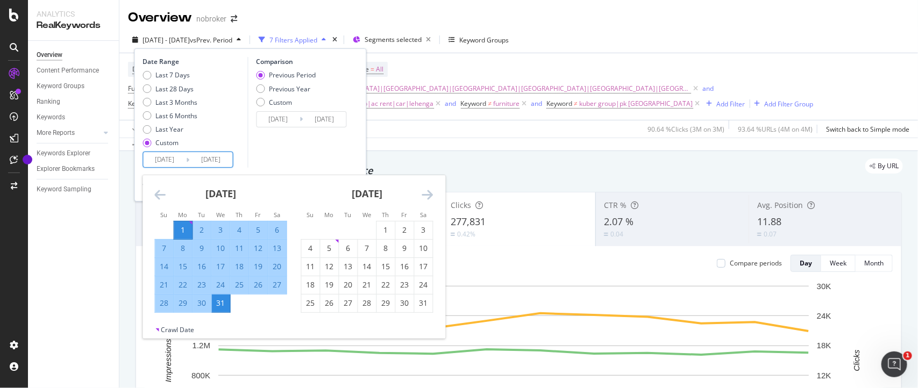
click at [165, 157] on input "[DATE]" at bounding box center [165, 159] width 43 height 15
click at [318, 138] on div "Comparison Previous Period Previous Year Custom 2024/05/31 Navigate forward to …" at bounding box center [298, 112] width 102 height 111
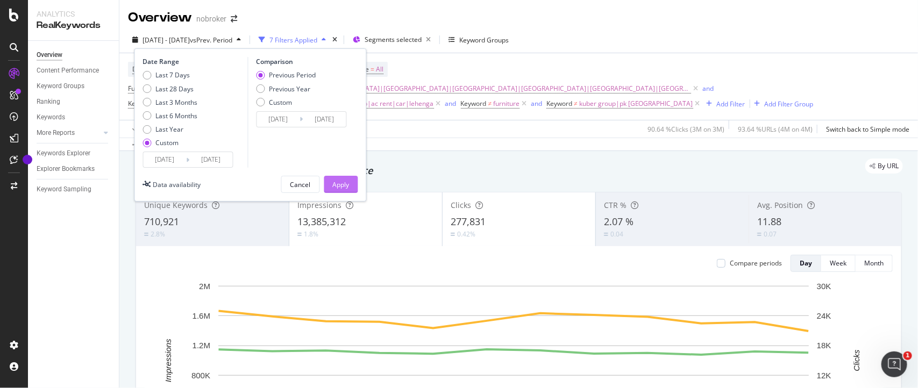
click at [337, 191] on div "Apply" at bounding box center [341, 184] width 17 height 16
click at [337, 186] on div "Unique Keywords 710,921 2.8% Impressions 13,385,312 1.8% Clicks 277,831 0.42% C…" at bounding box center [518, 344] width 779 height 323
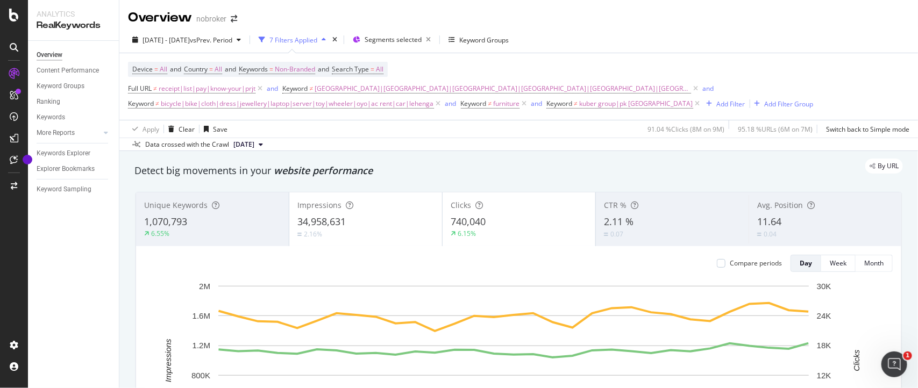
scroll to position [40, 0]
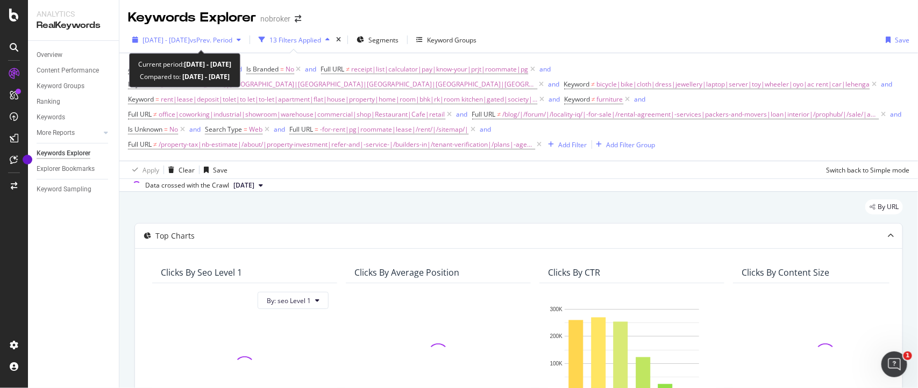
click at [190, 40] on span "[DATE] - [DATE]" at bounding box center [166, 40] width 47 height 9
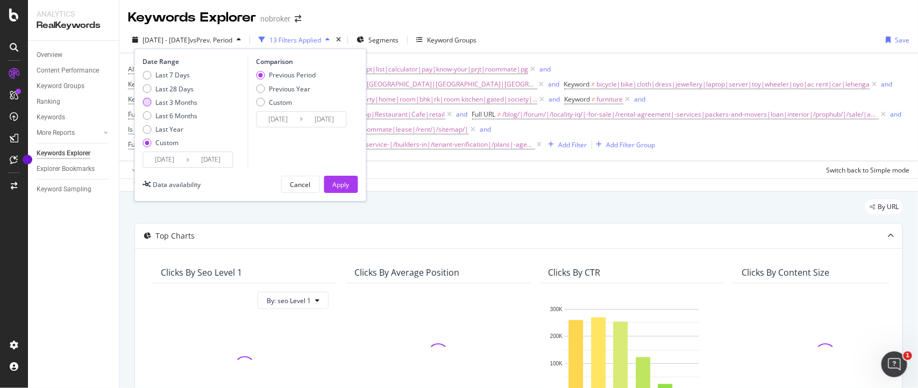
click at [150, 103] on div "Last 3 Months" at bounding box center [147, 102] width 9 height 9
type input "[DATE]"
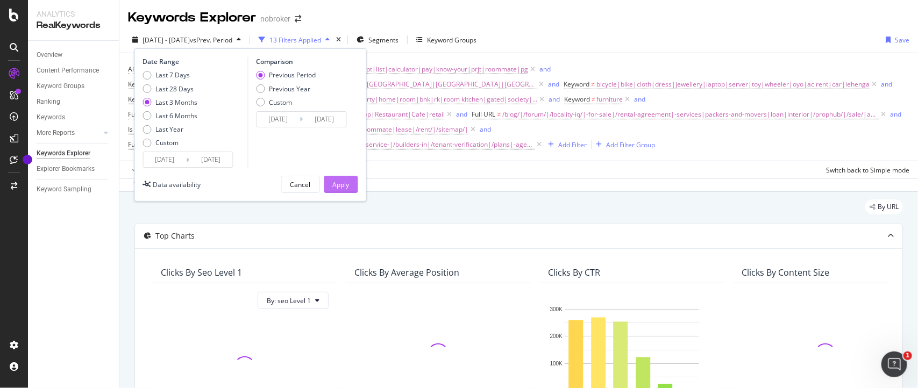
click at [339, 187] on div "Apply" at bounding box center [341, 184] width 17 height 9
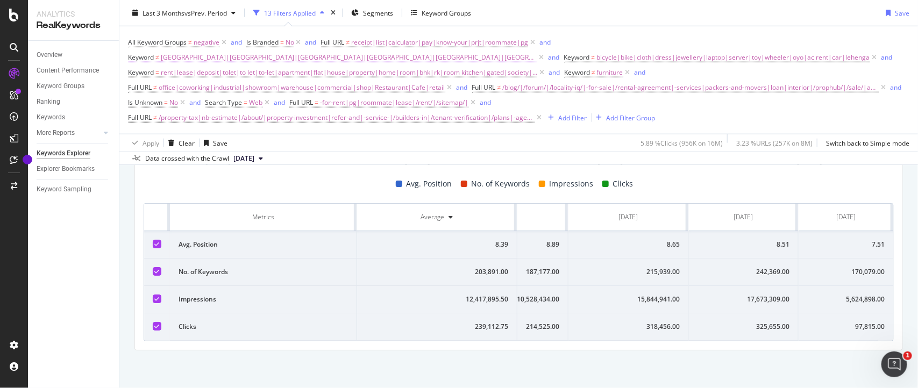
scroll to position [353, 0]
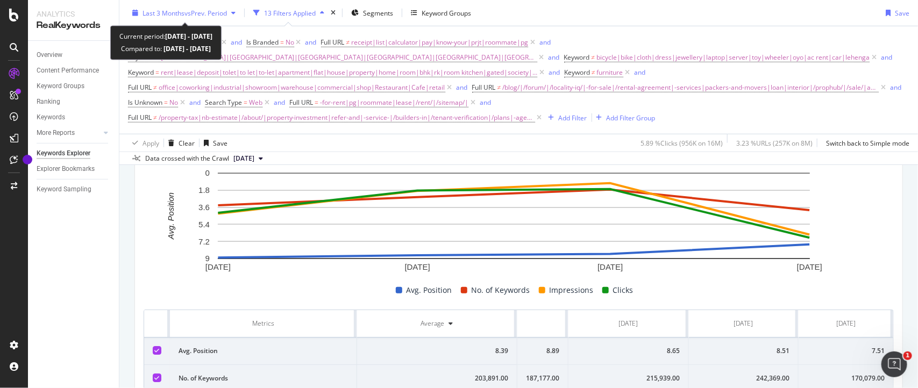
click at [189, 15] on span "vs Prev. Period" at bounding box center [205, 12] width 42 height 9
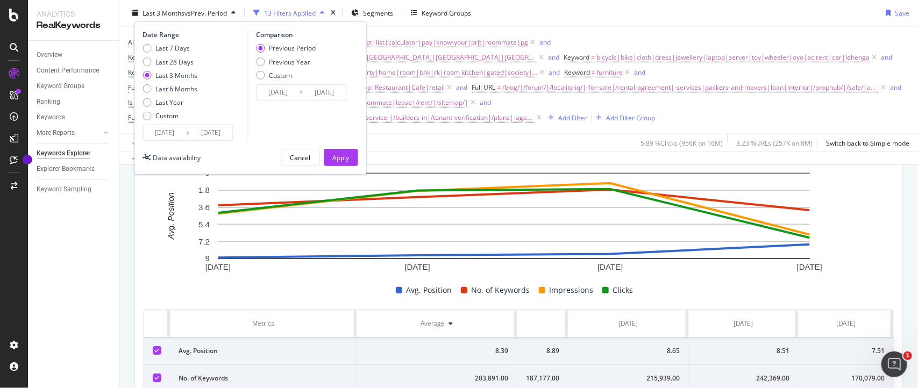
click at [226, 132] on input "[DATE]" at bounding box center [211, 132] width 43 height 15
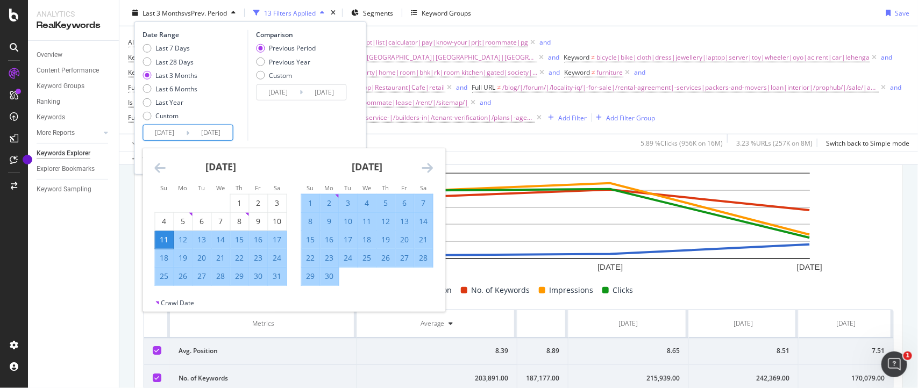
click at [434, 172] on div "[DATE] 1 2 3 4 5 6 7 8 9 10 11 12 13 14 15 16 17 18 19 20 21 22 23 24 25 26 27 …" at bounding box center [367, 217] width 146 height 138
click at [430, 169] on icon "Move forward to switch to the next month." at bounding box center [427, 167] width 11 height 13
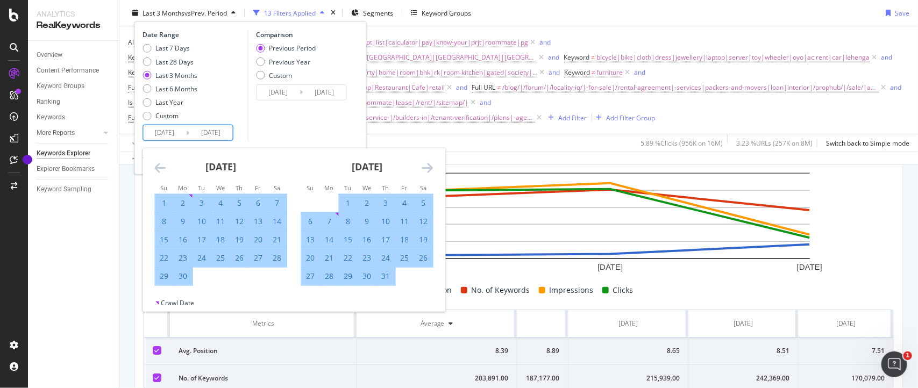
click at [430, 169] on icon "Move forward to switch to the next month." at bounding box center [427, 167] width 11 height 13
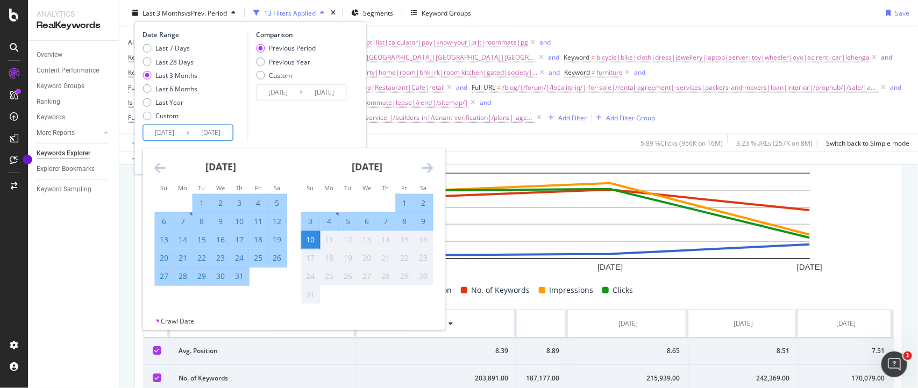
click at [420, 221] on div "9" at bounding box center [424, 221] width 18 height 11
type input "2025/08/09"
type input "2025/02/09"
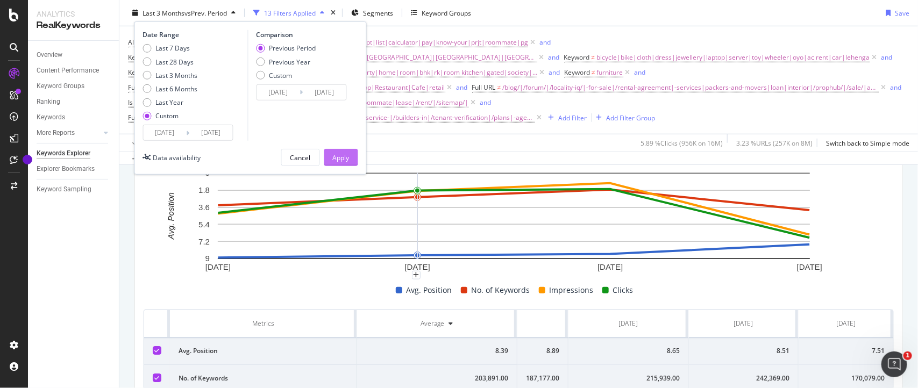
click at [350, 160] on button "Apply" at bounding box center [341, 157] width 34 height 17
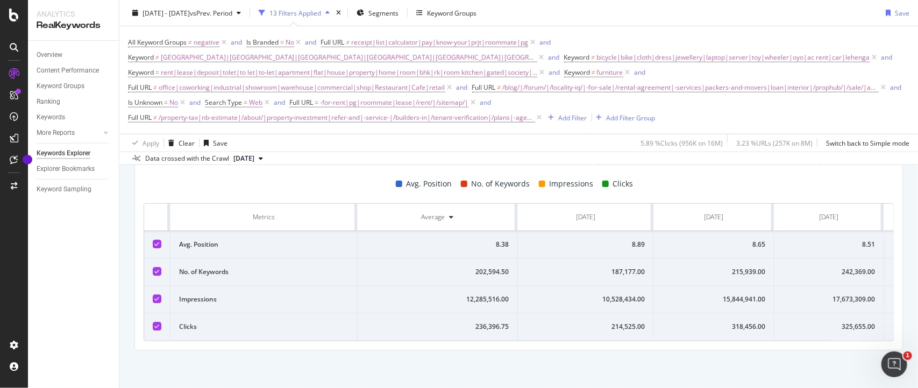
scroll to position [0, 96]
